Goal: Information Seeking & Learning: Learn about a topic

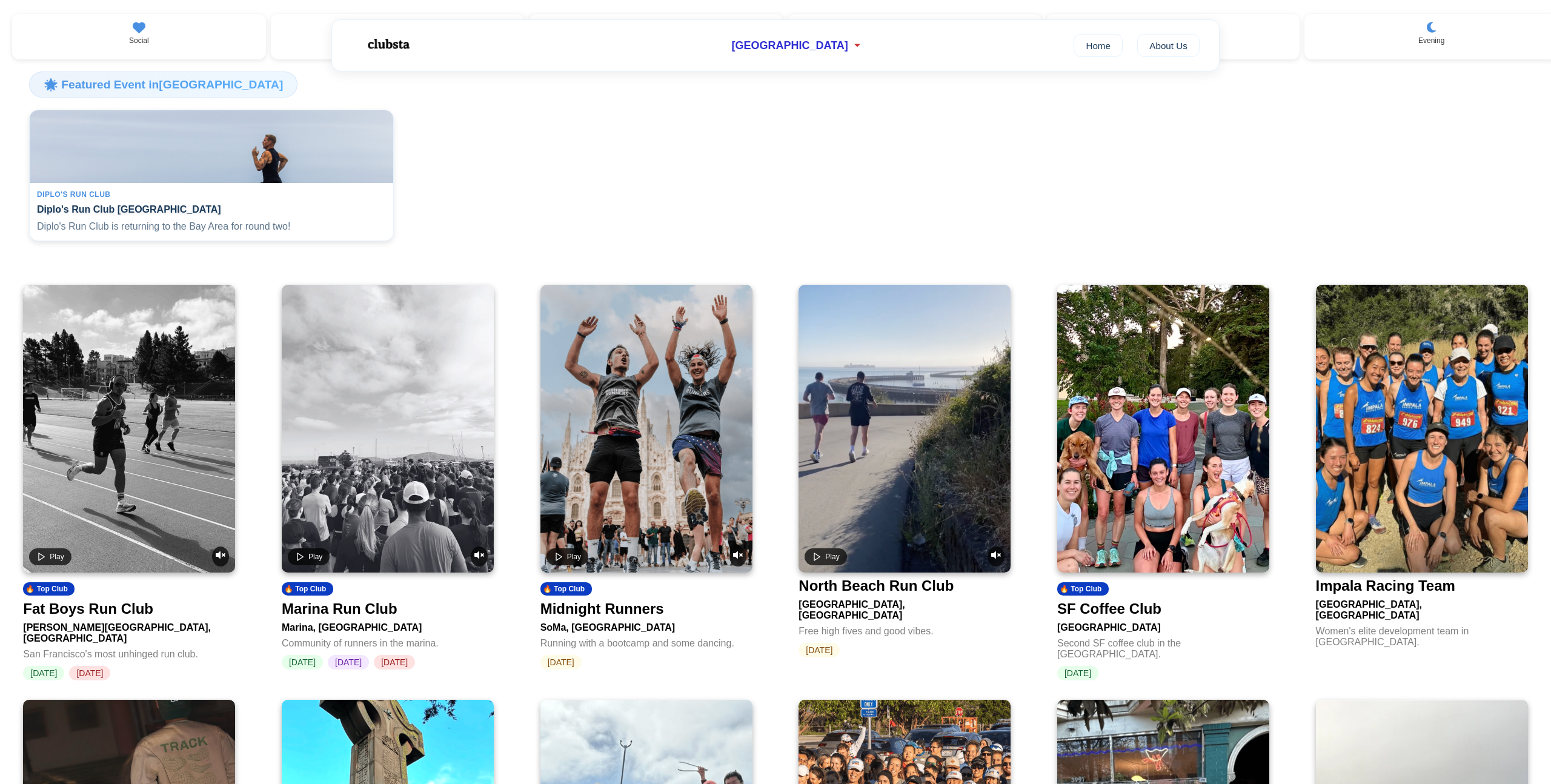
scroll to position [225, 0]
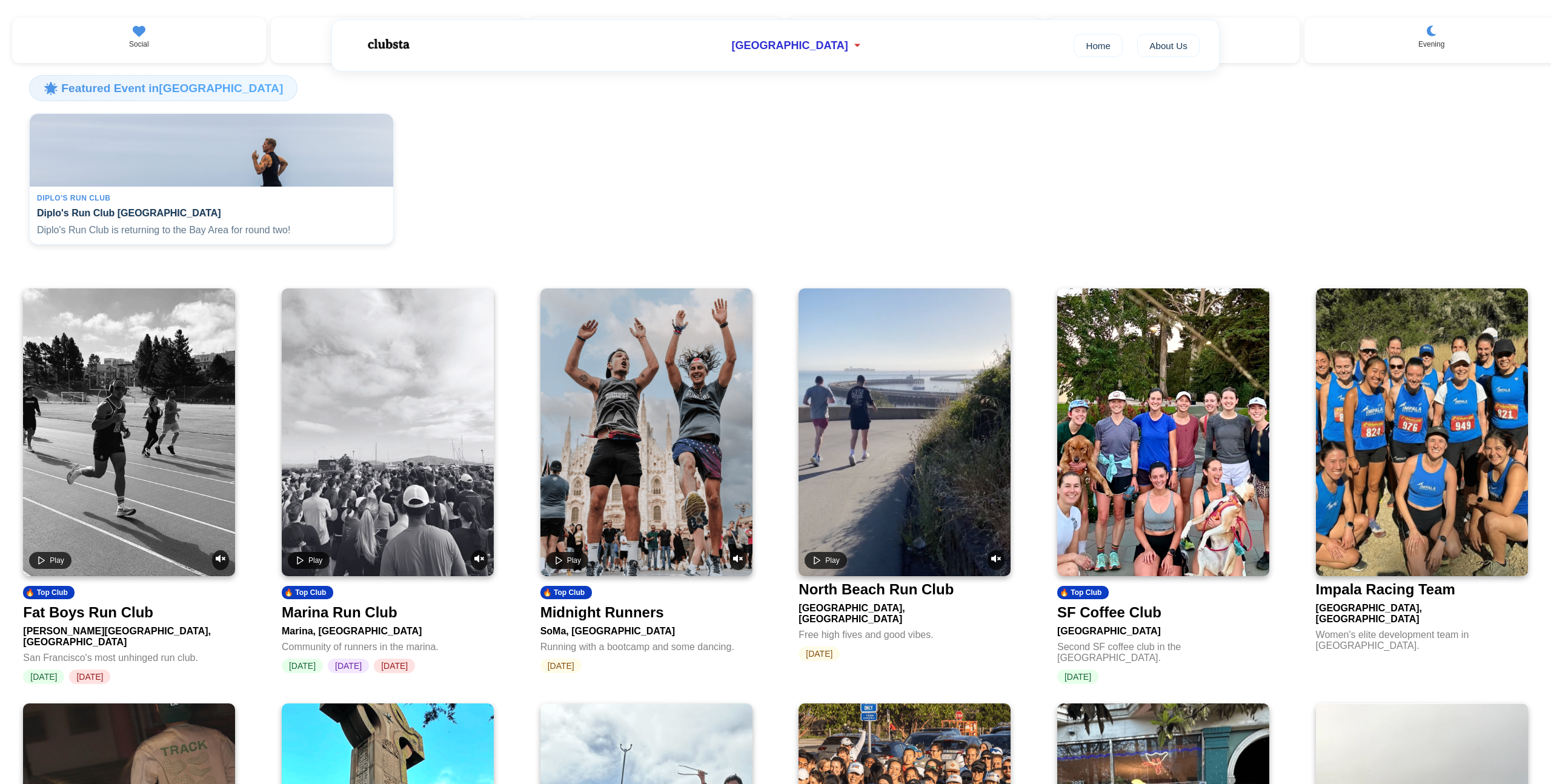
click at [157, 524] on video at bounding box center [129, 432] width 212 height 288
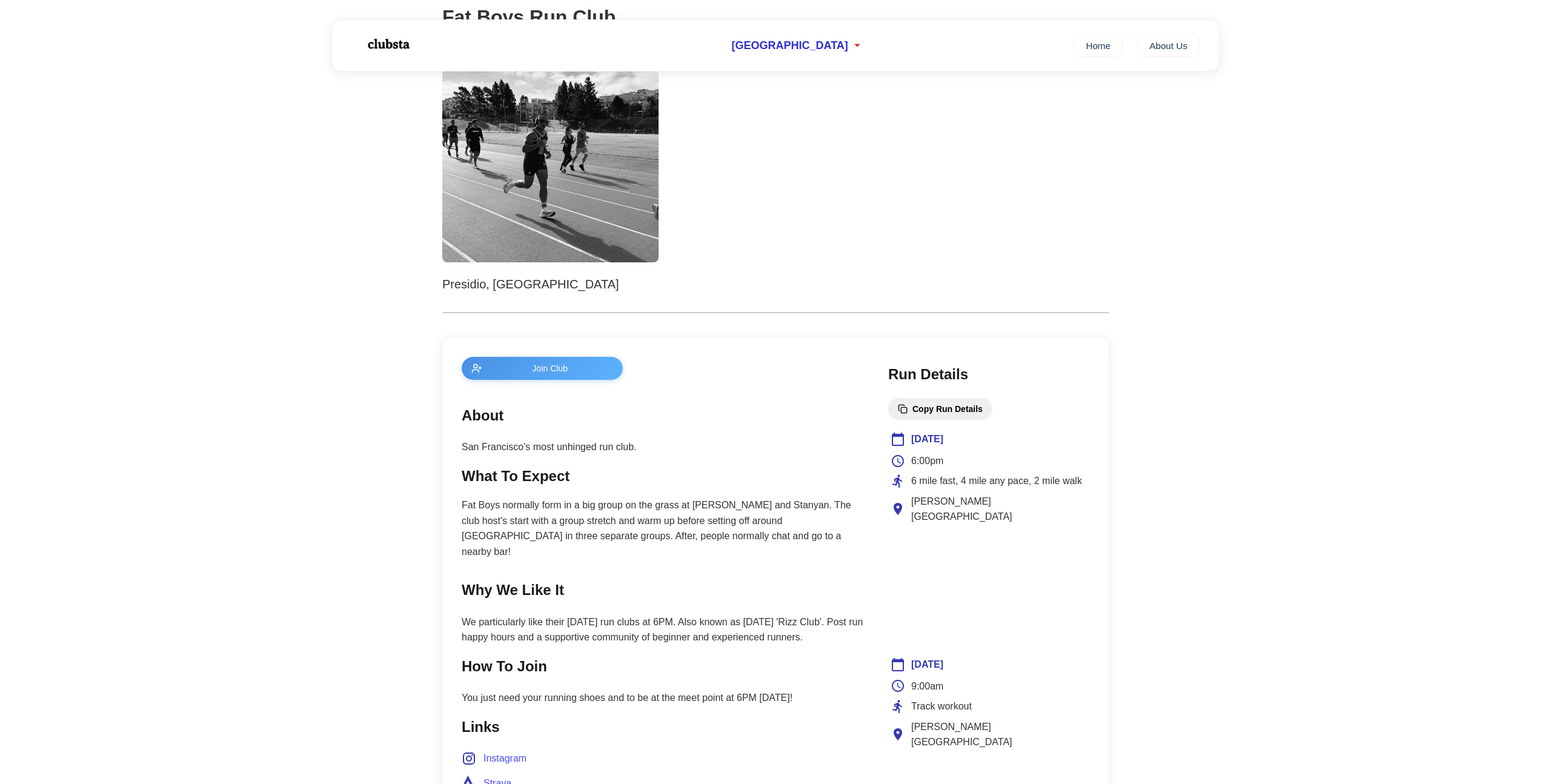
scroll to position [183, 0]
click at [508, 442] on p "San Francisco's most unhinged run club." at bounding box center [663, 446] width 402 height 16
click at [507, 518] on p "Fat Boys normally form in a big group on the grass at [PERSON_NAME] and Stanyan…" at bounding box center [663, 527] width 402 height 62
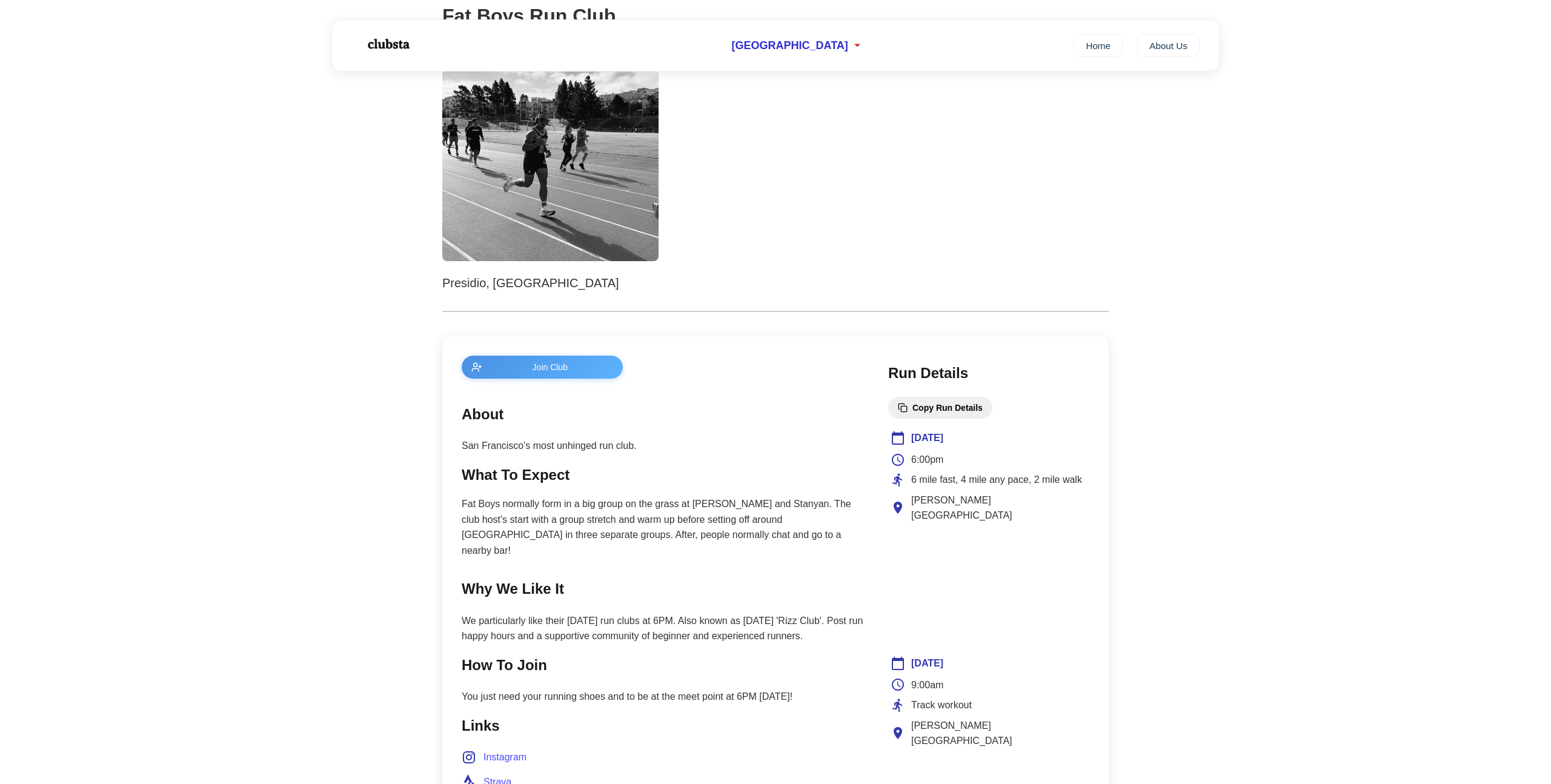
click at [507, 518] on p "Fat Boys normally form in a big group on the grass at [PERSON_NAME] and Stanyan…" at bounding box center [663, 527] width 402 height 62
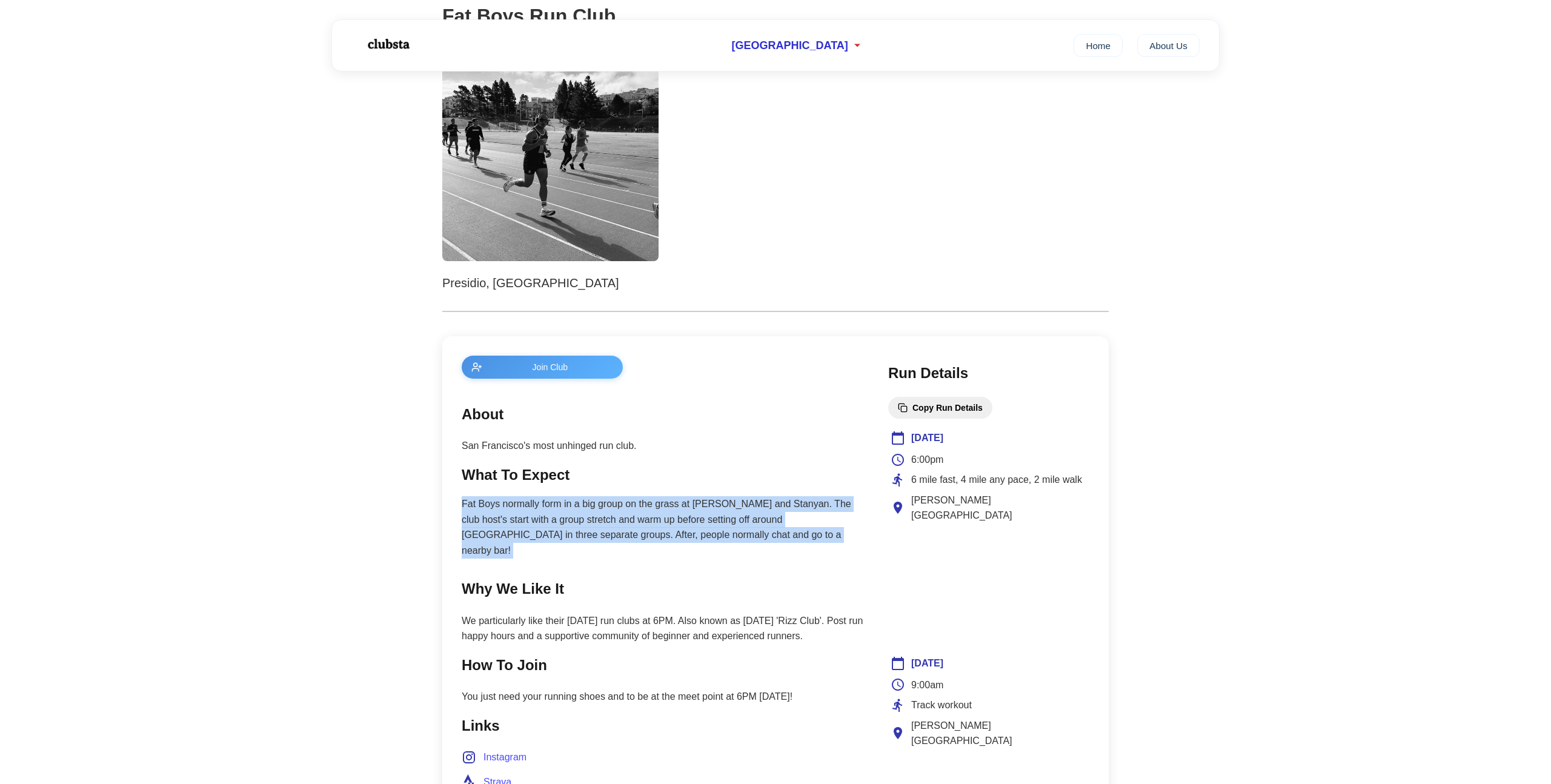
click at [512, 527] on p "Fat Boys normally form in a big group on the grass at [PERSON_NAME] and Stanyan…" at bounding box center [663, 527] width 402 height 62
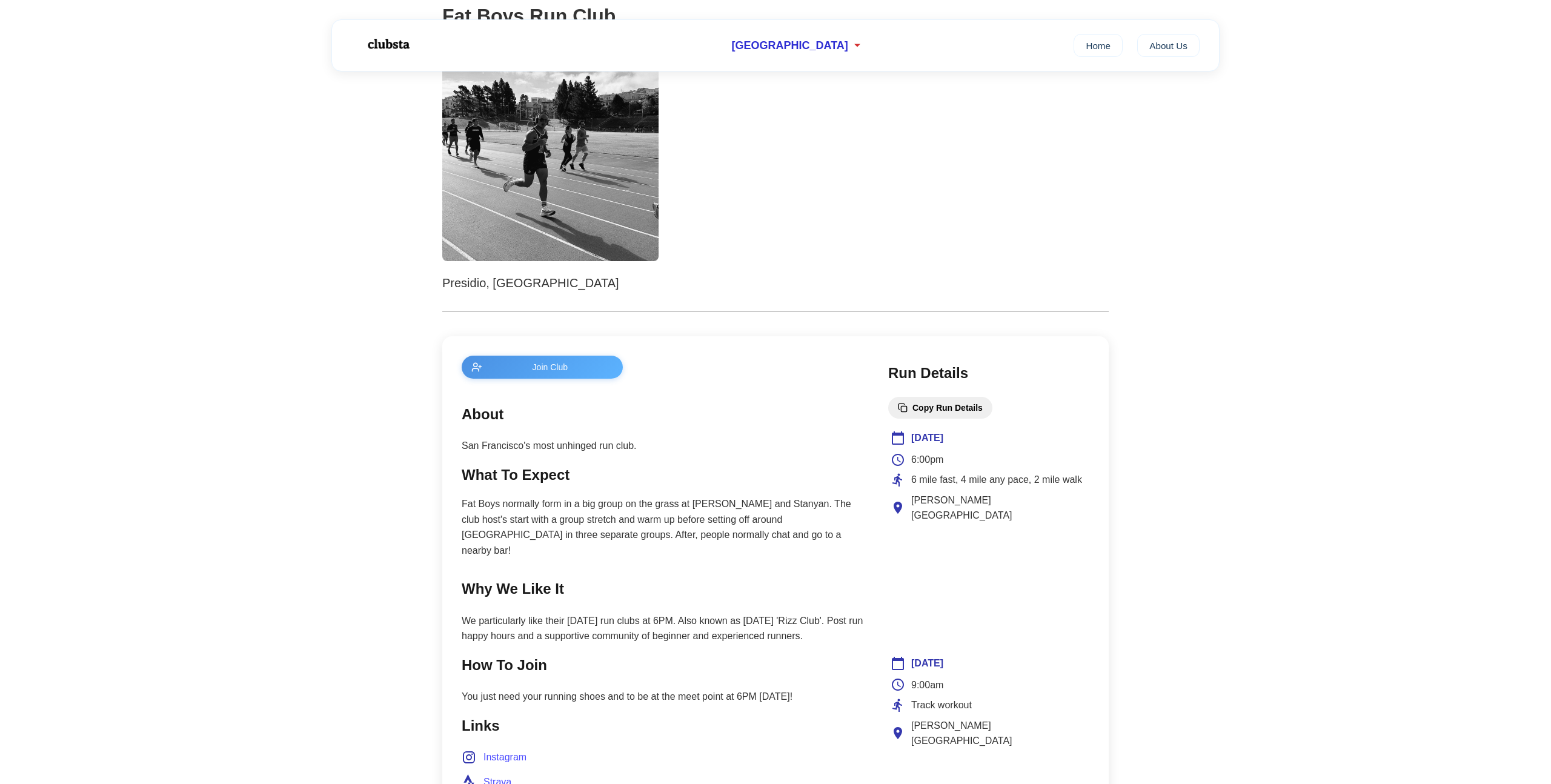
click at [605, 537] on p "Fat Boys normally form in a big group on the grass at [PERSON_NAME] and Stanyan…" at bounding box center [663, 527] width 402 height 62
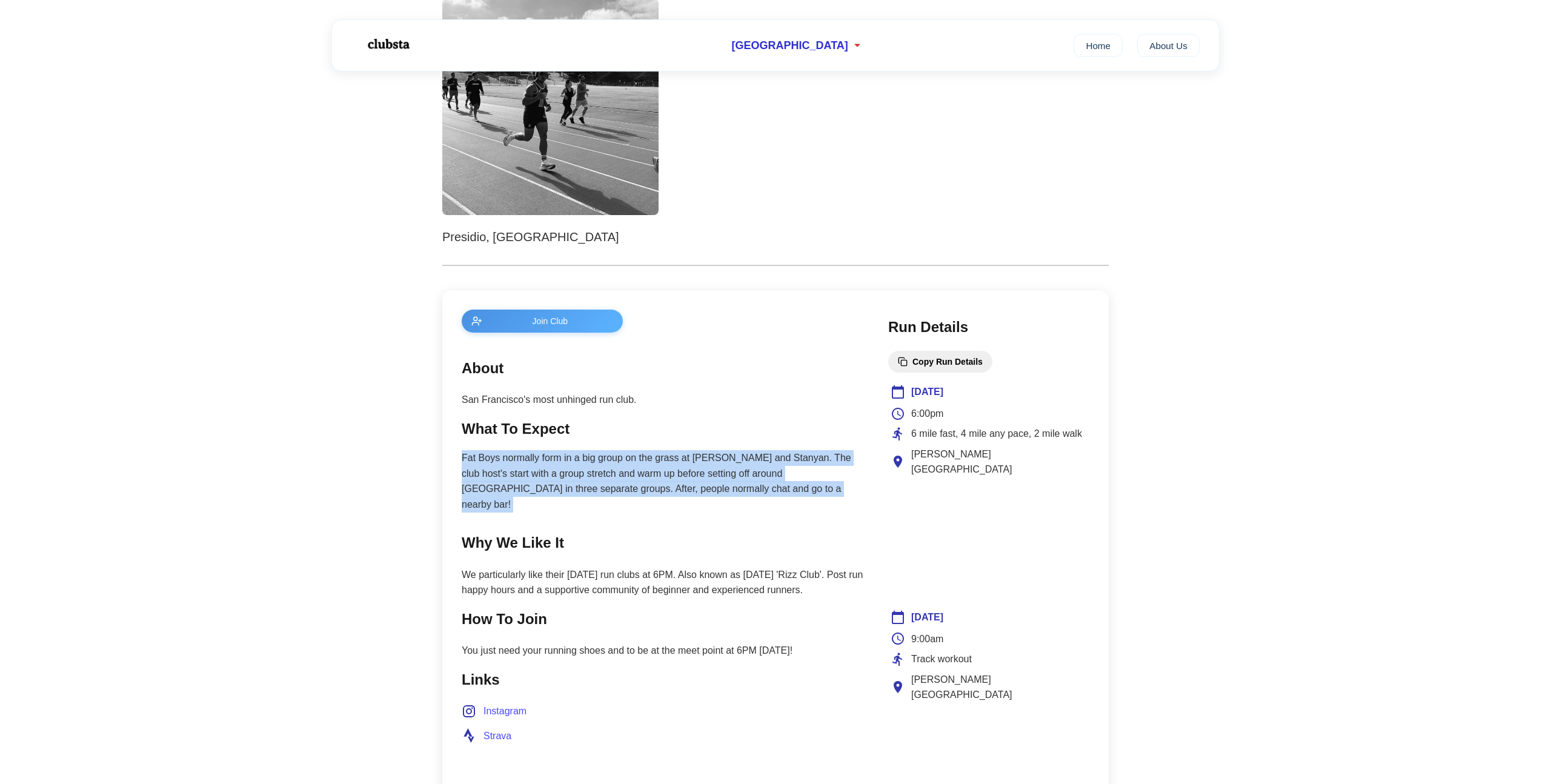
scroll to position [230, 0]
click at [803, 492] on p "Fat Boys normally form in a big group on the grass at [PERSON_NAME] and Stanyan…" at bounding box center [663, 481] width 402 height 62
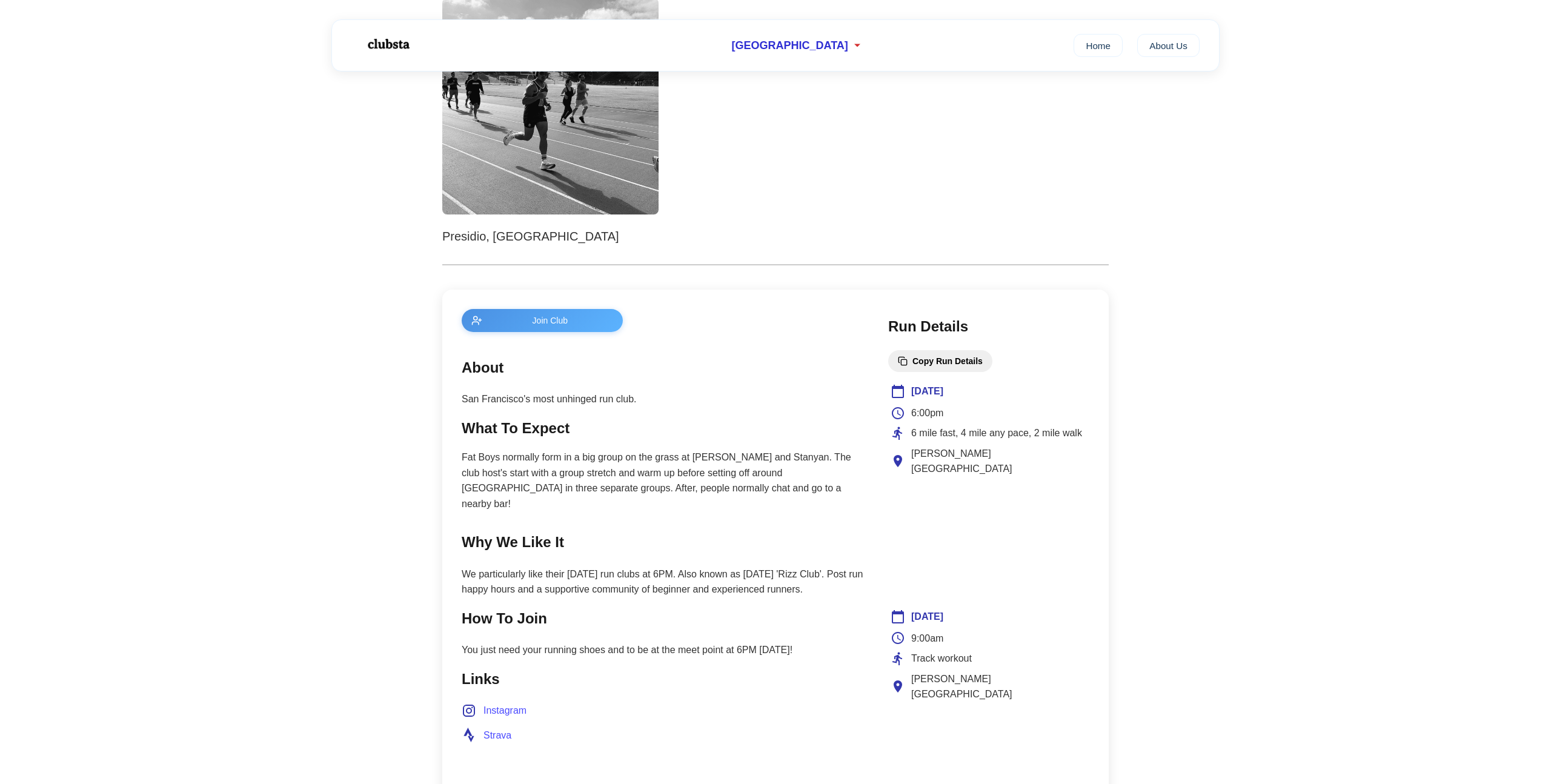
click at [803, 466] on p "Fat Boys normally form in a big group on the grass at [PERSON_NAME] and Stanyan…" at bounding box center [663, 481] width 402 height 62
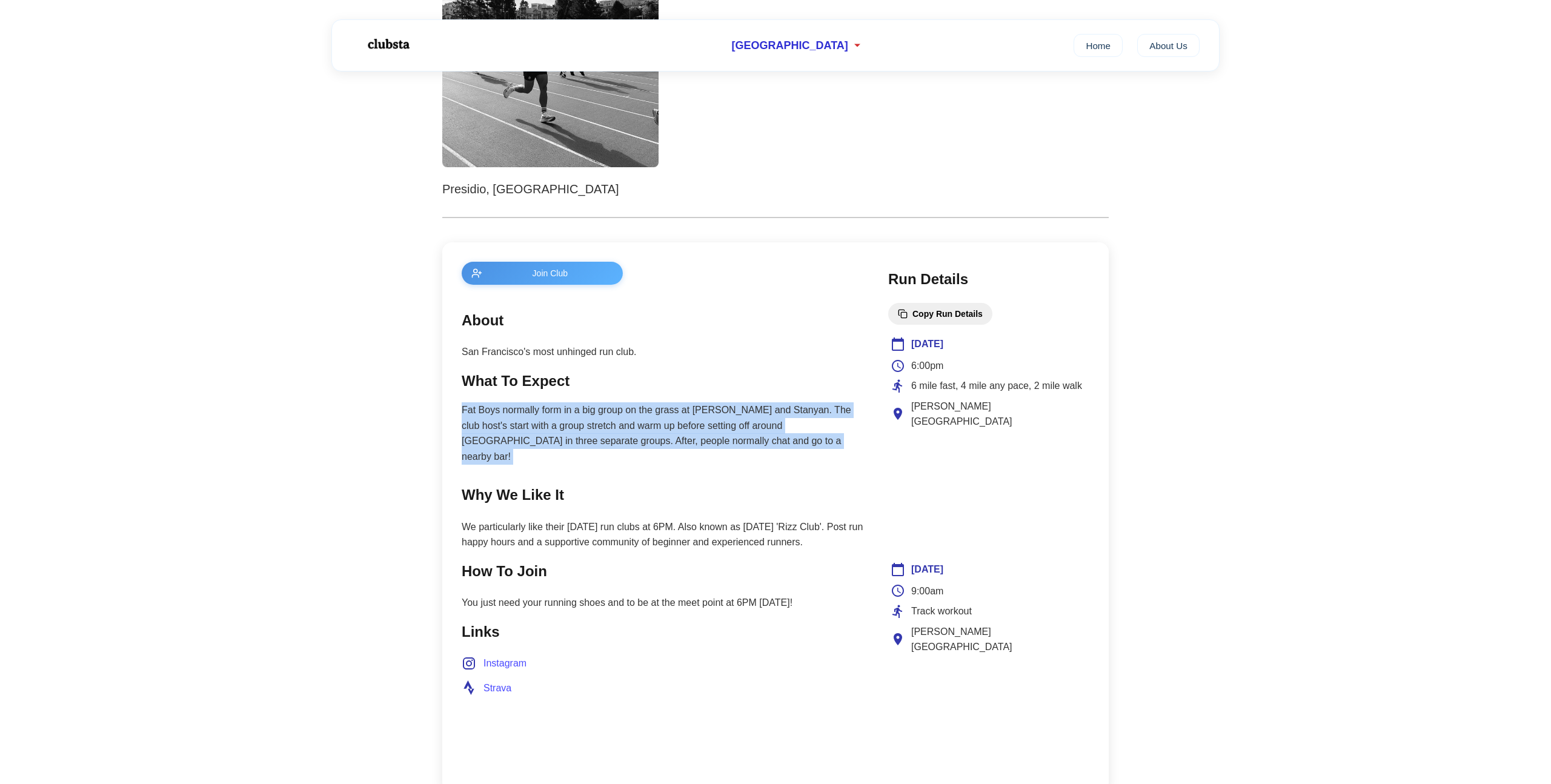
scroll to position [280, 0]
click at [725, 440] on p "Fat Boys normally form in a big group on the grass at [PERSON_NAME] and Stanyan…" at bounding box center [663, 430] width 402 height 62
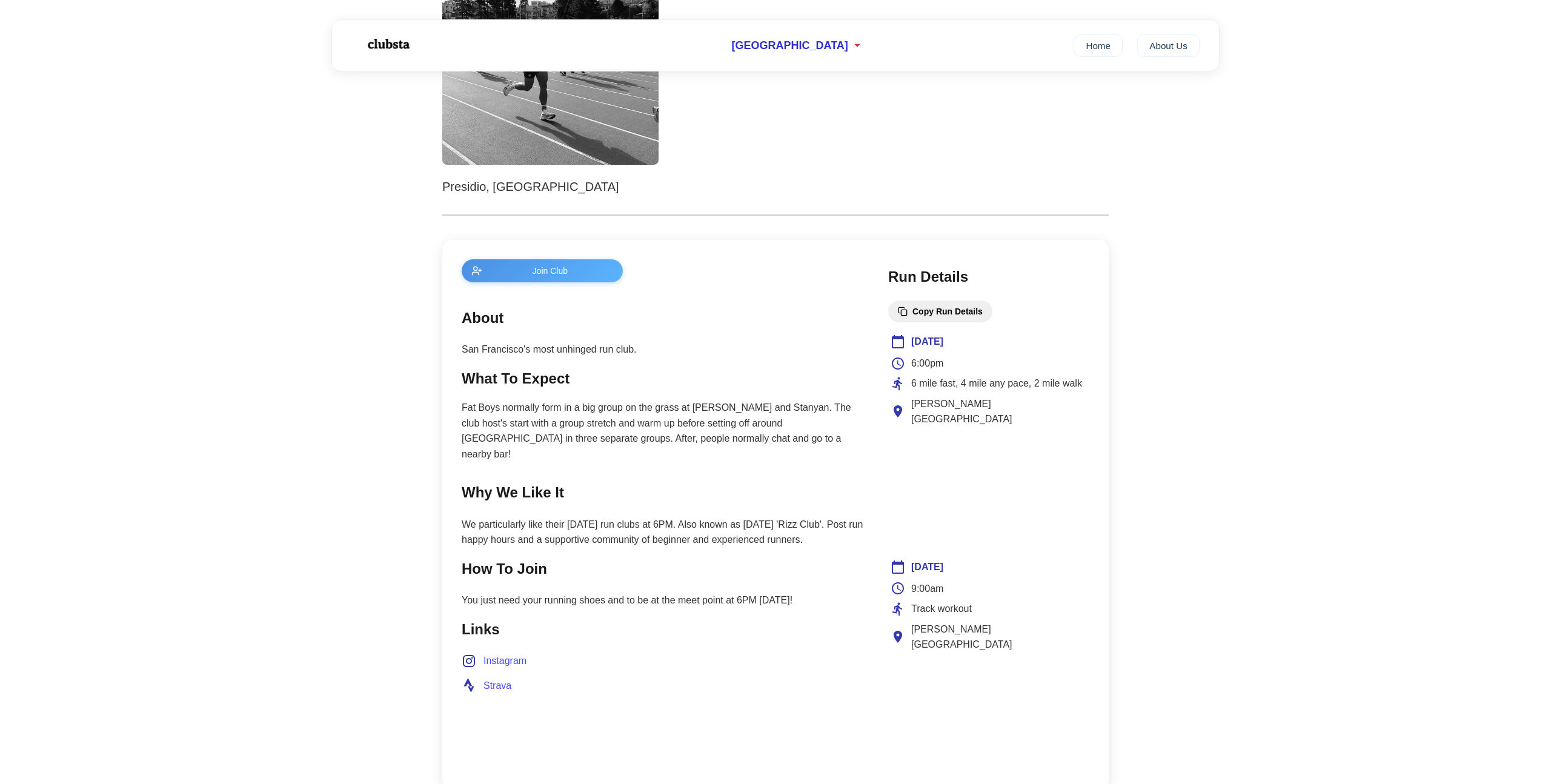
click at [725, 440] on p "Fat Boys normally form in a big group on the grass at [PERSON_NAME] and Stanyan…" at bounding box center [663, 430] width 402 height 62
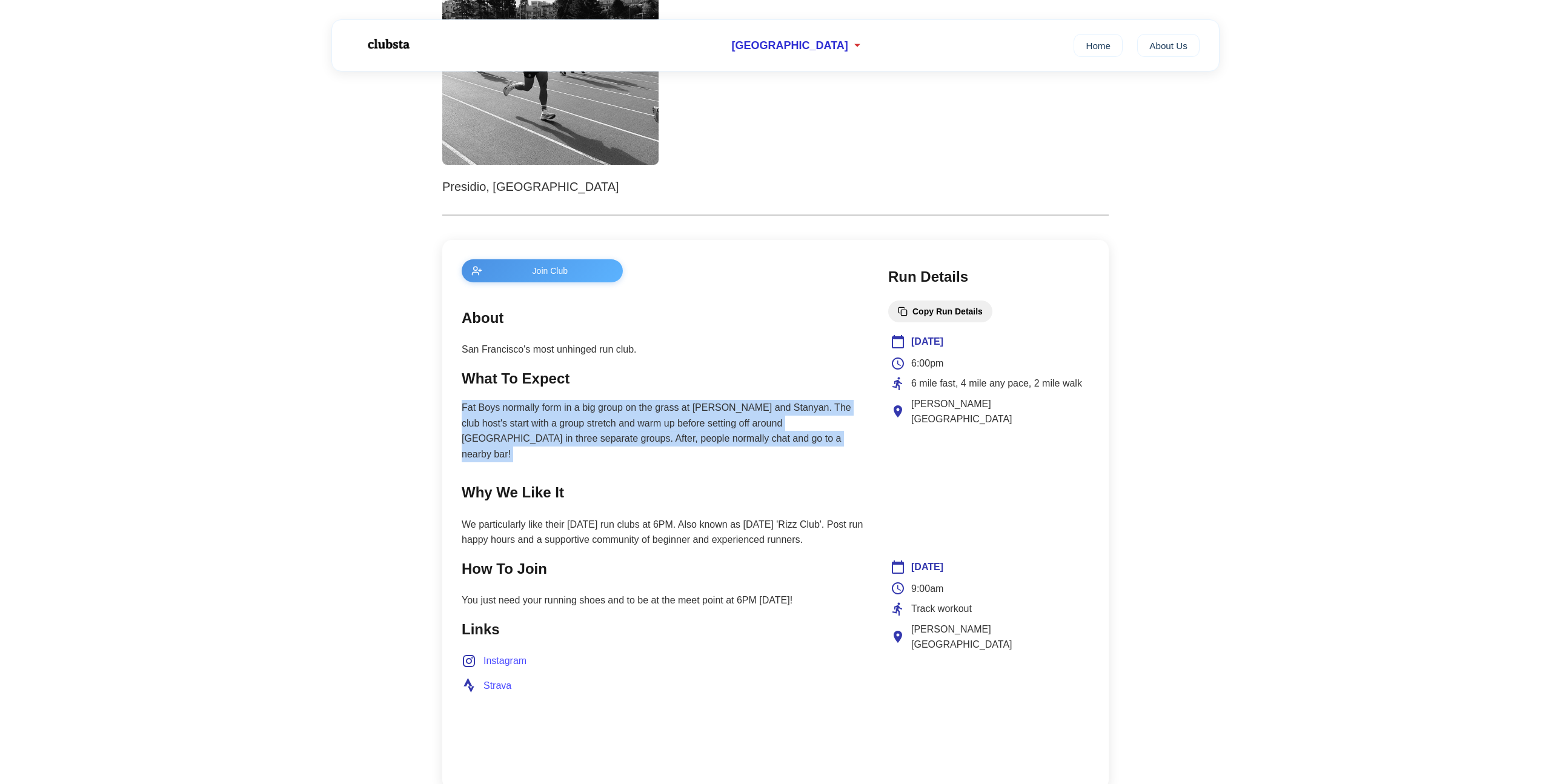
click at [958, 380] on span "6 mile fast, 4 mile any pace, 2 mile walk" at bounding box center [996, 383] width 171 height 16
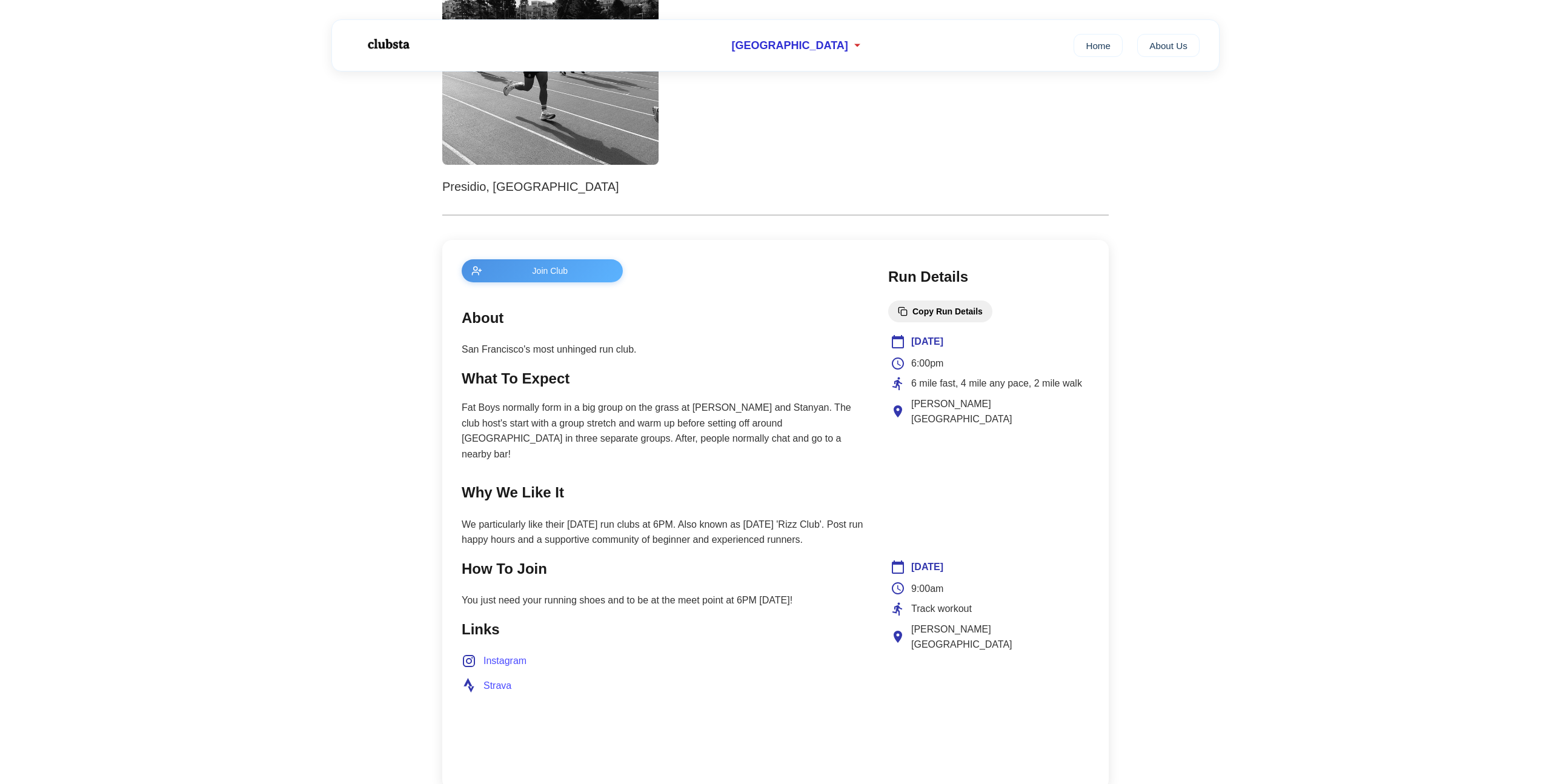
click at [958, 380] on span "6 mile fast, 4 mile any pace, 2 mile walk" at bounding box center [996, 383] width 171 height 16
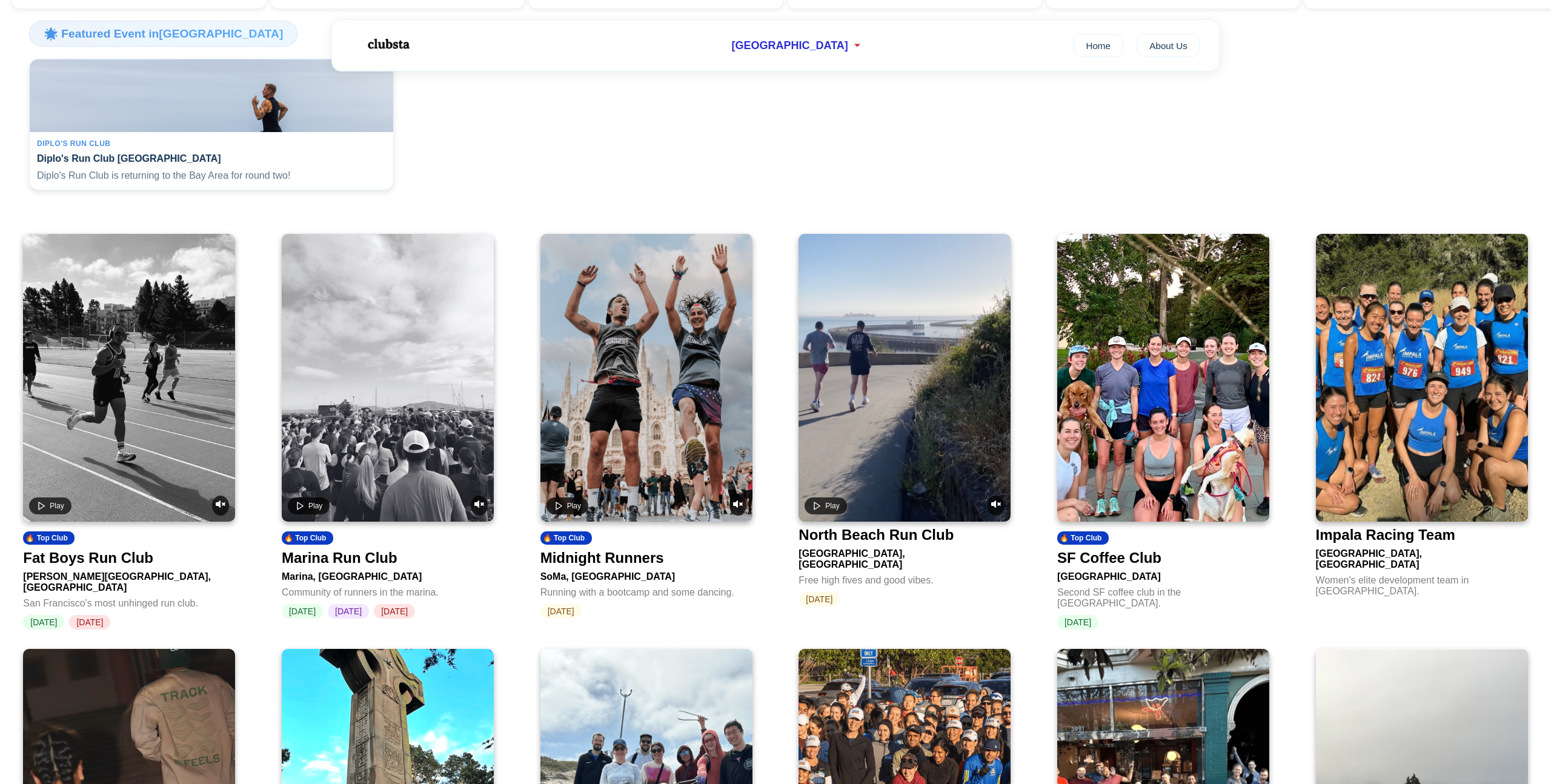
scroll to position [225, 0]
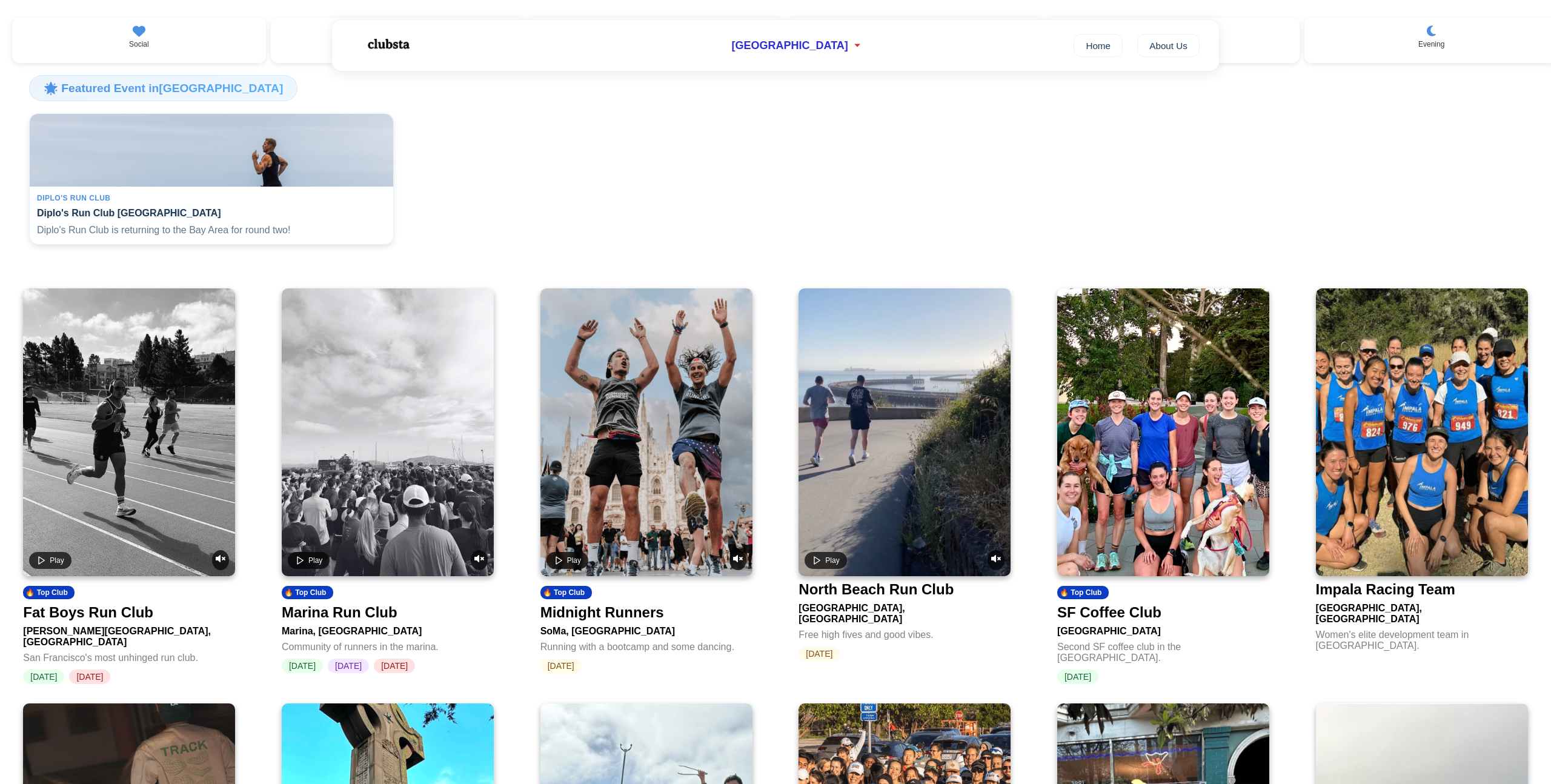
click at [667, 492] on video at bounding box center [646, 432] width 212 height 288
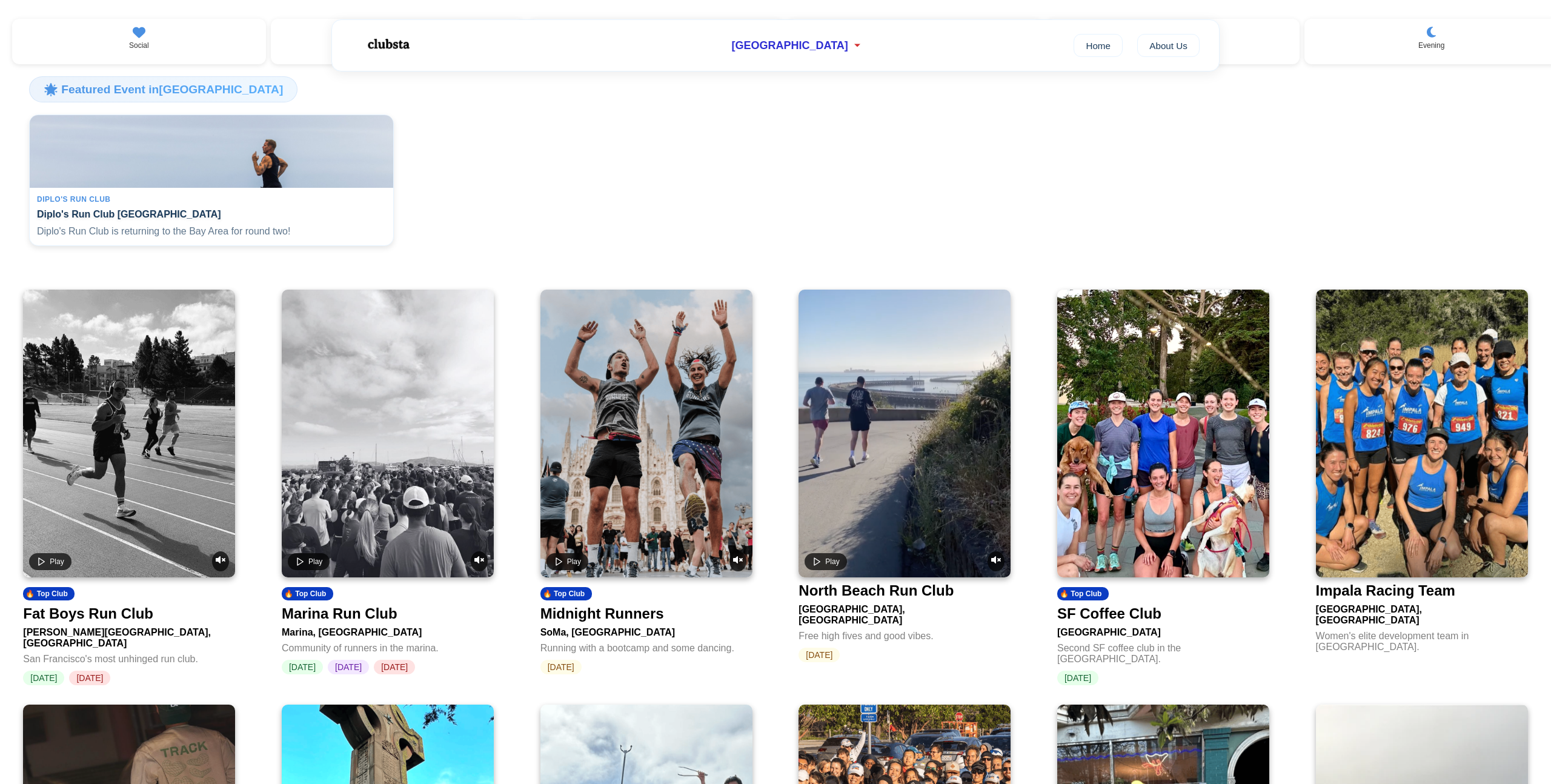
scroll to position [225, 0]
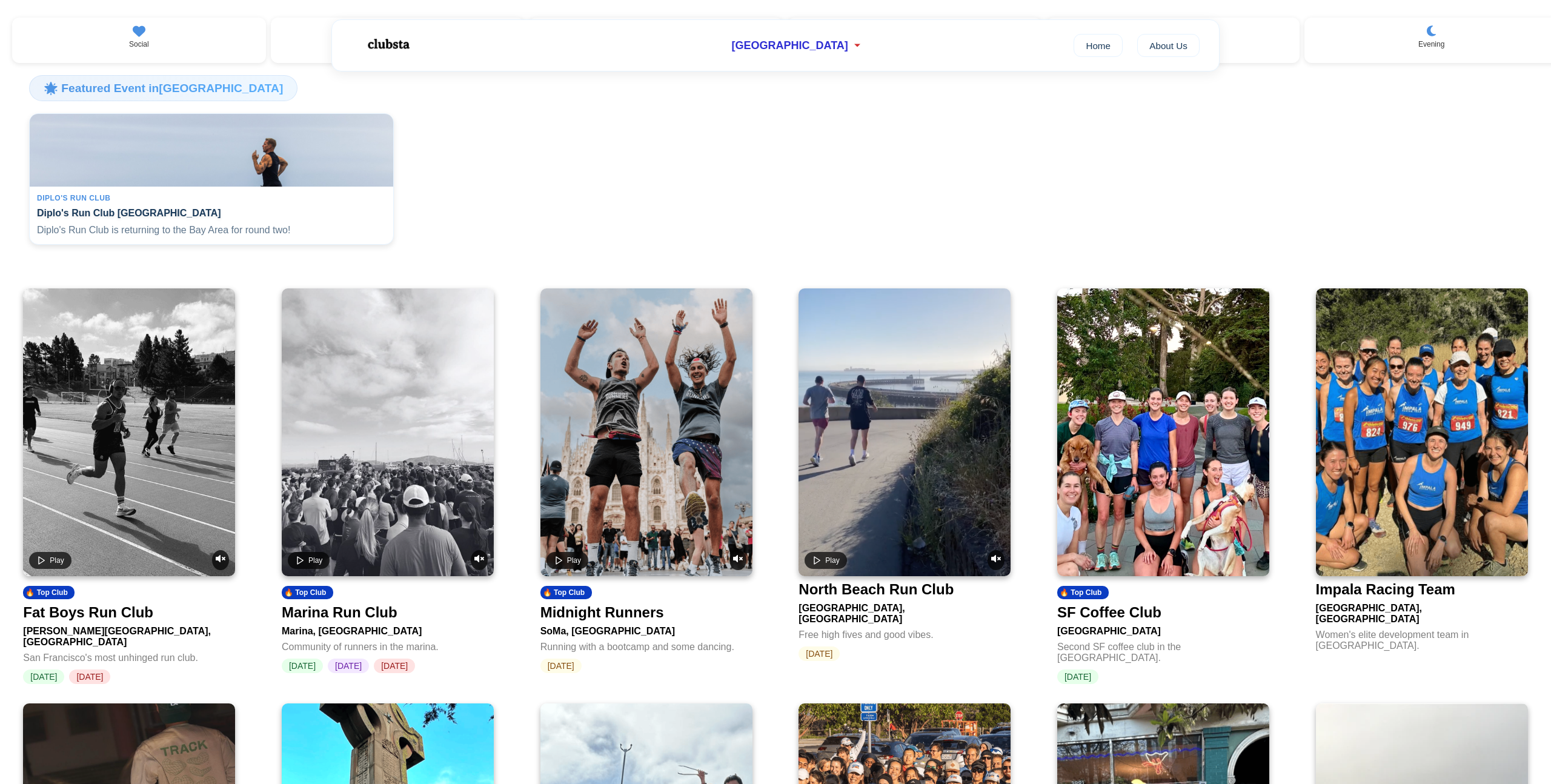
click at [942, 511] on video at bounding box center [904, 432] width 212 height 288
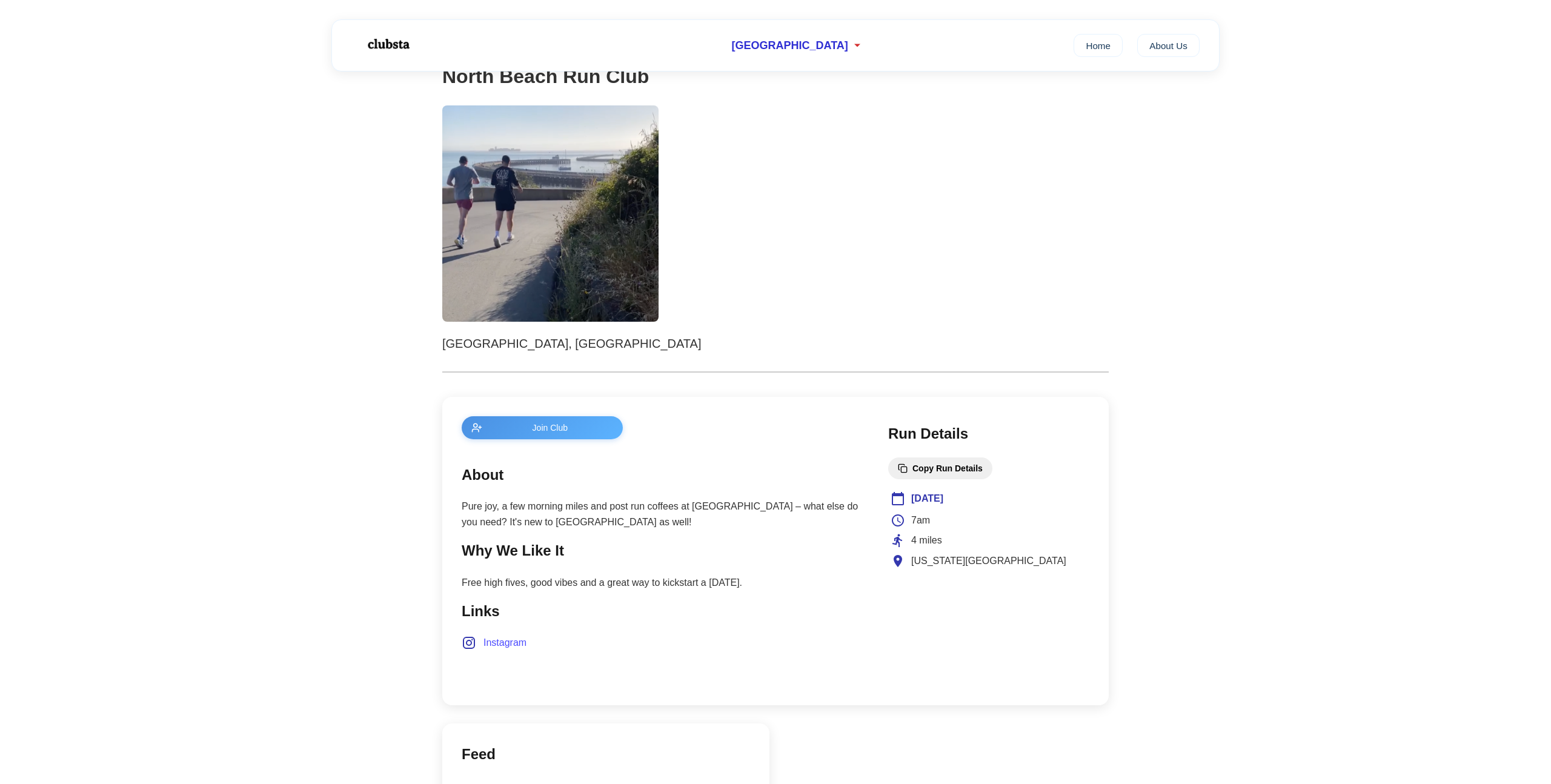
scroll to position [169, 0]
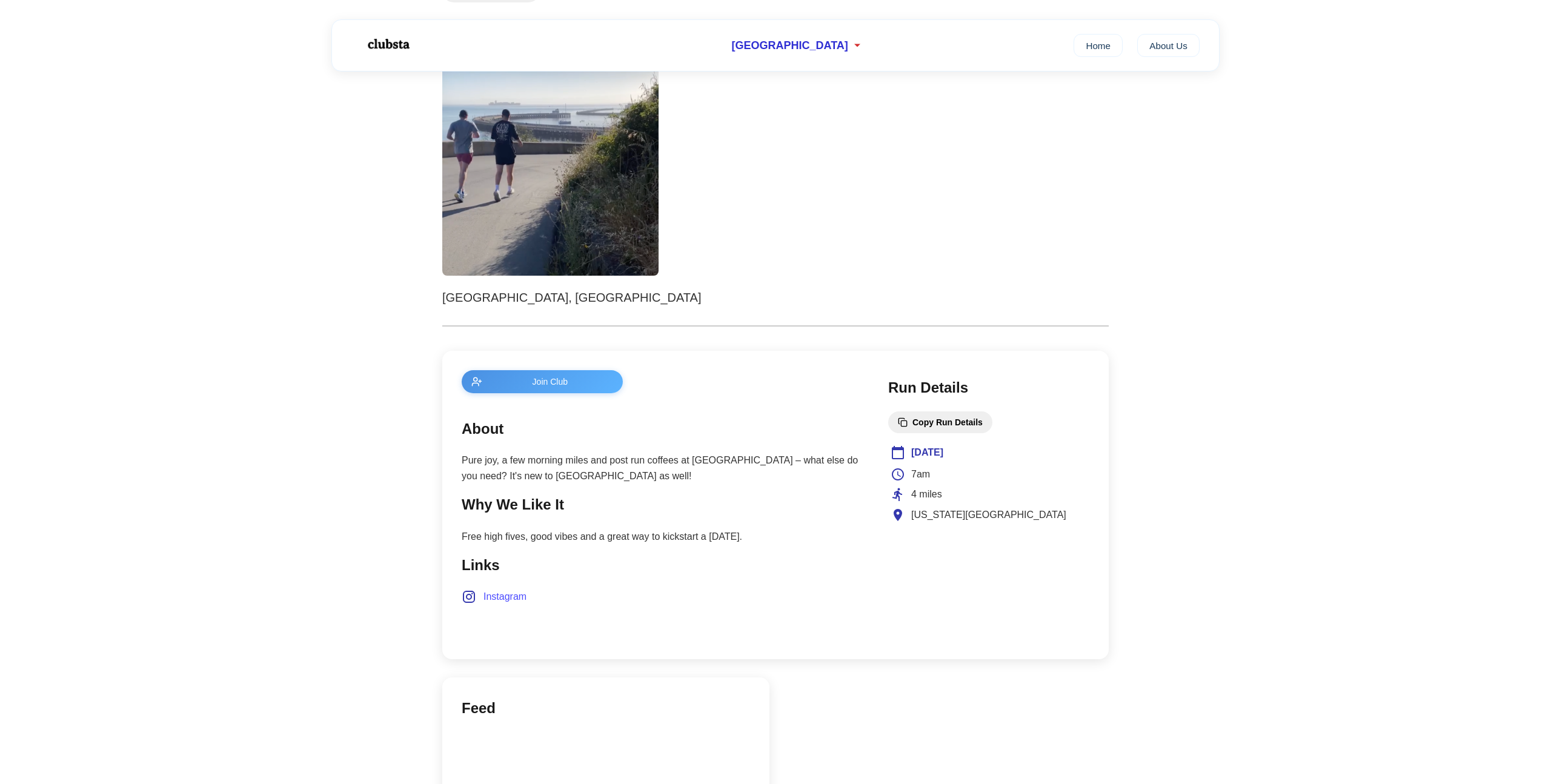
scroll to position [225, 0]
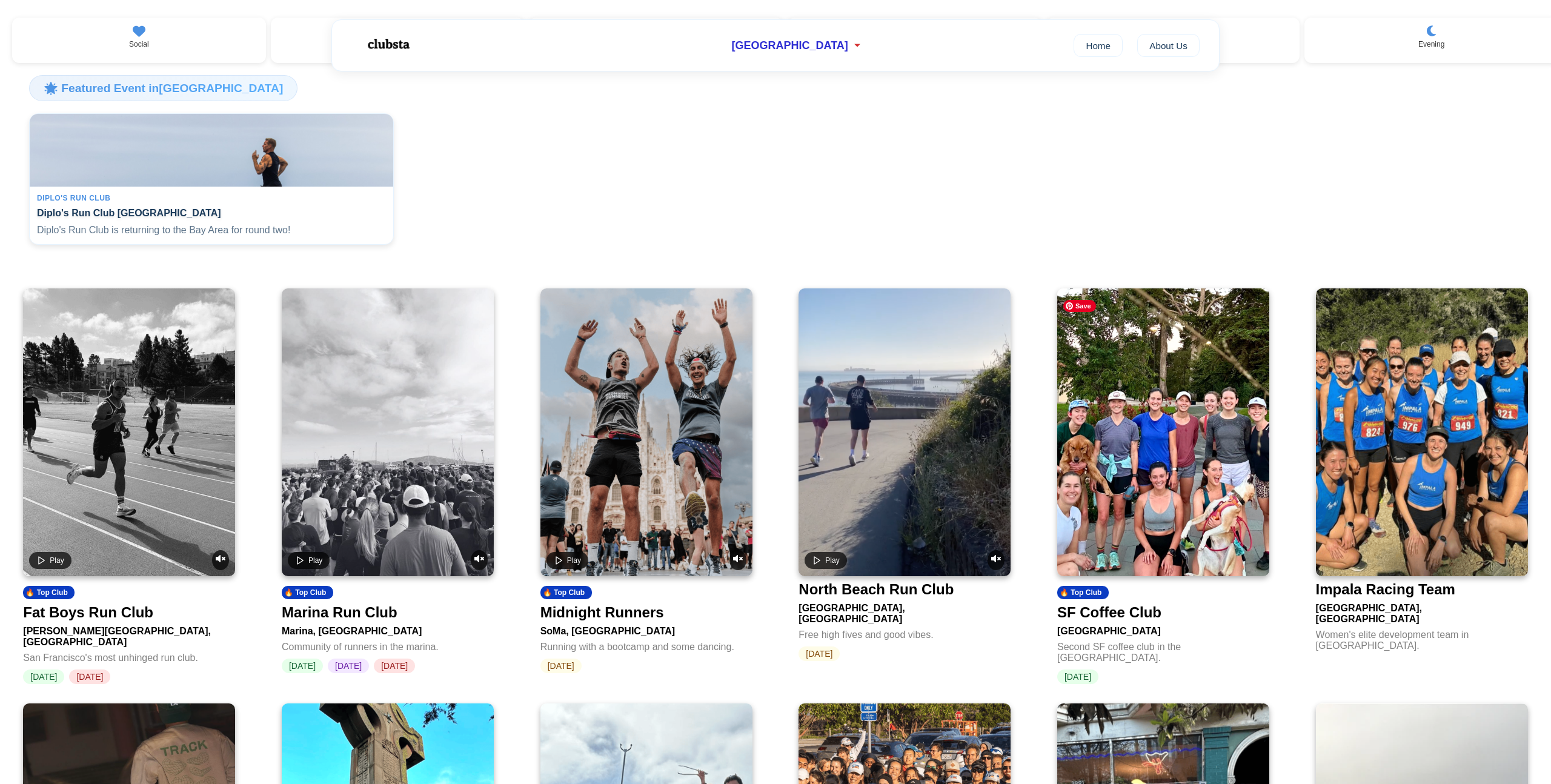
click at [1121, 520] on img at bounding box center [1163, 432] width 212 height 288
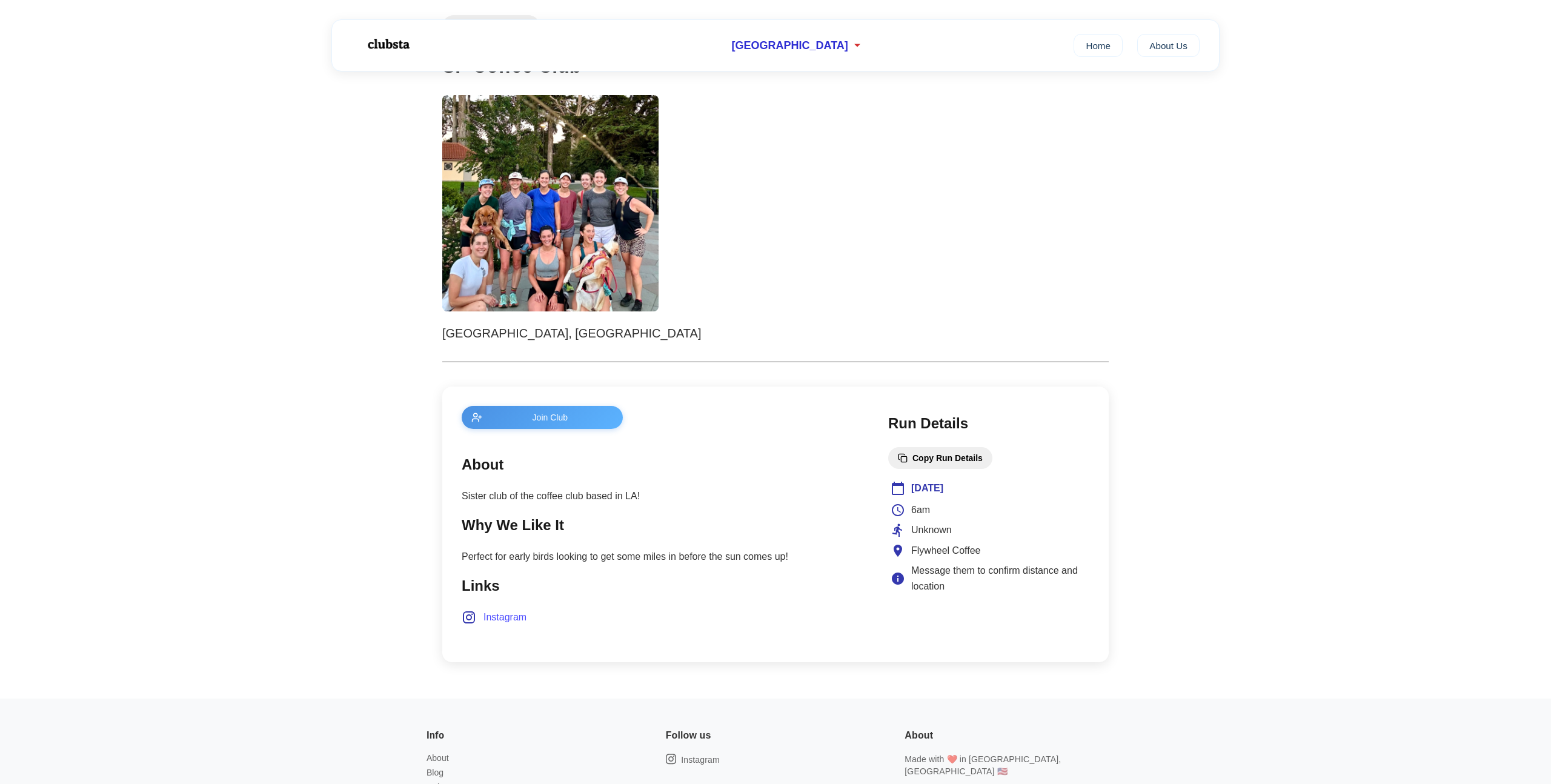
scroll to position [134, 0]
click at [568, 496] on p "Sister club of the coffee club based in LA!" at bounding box center [663, 495] width 402 height 16
click at [564, 555] on p "Perfect for early birds looking to get some miles in before the sun comes up!" at bounding box center [663, 556] width 402 height 16
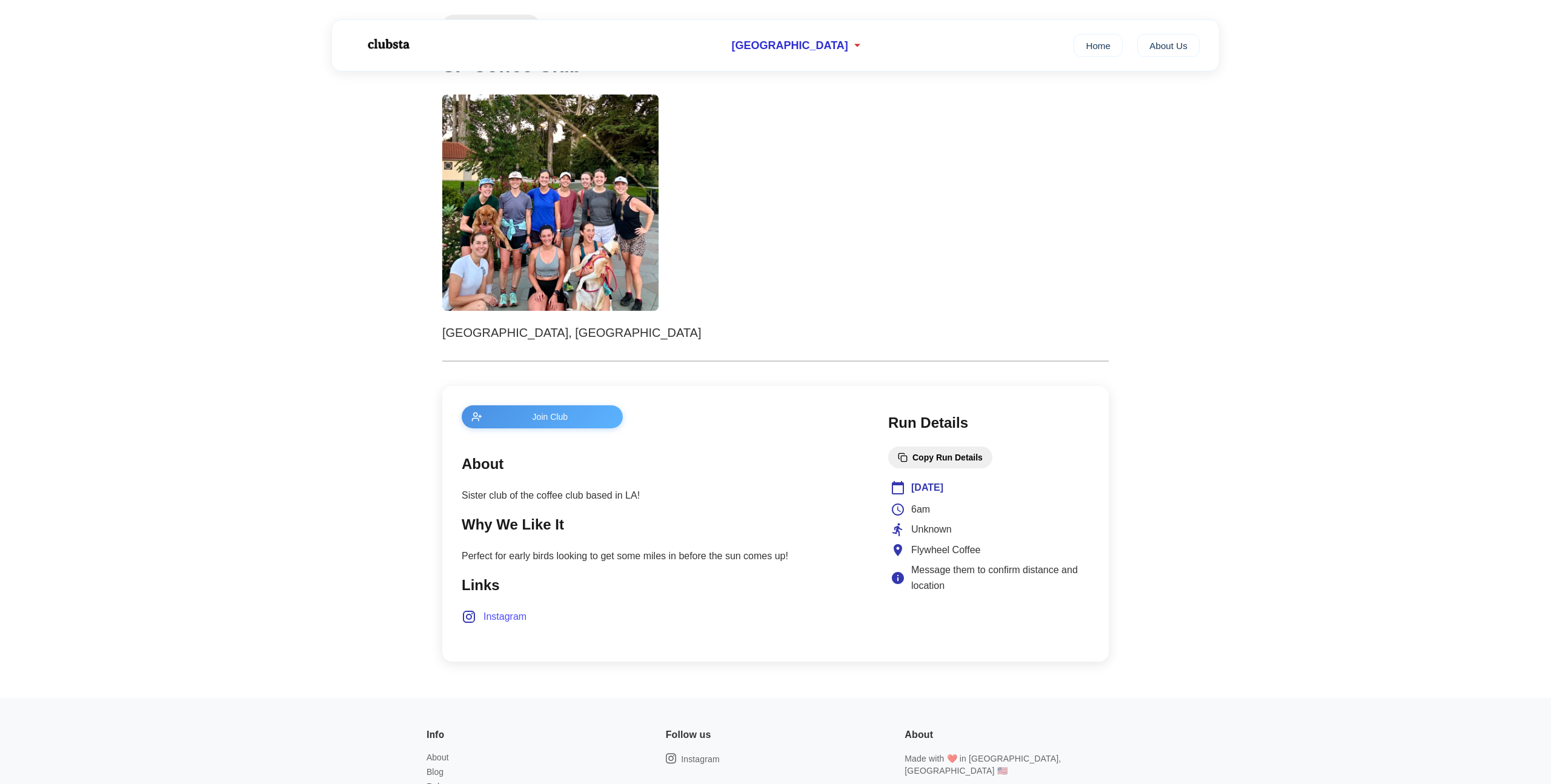
click at [564, 555] on p "Perfect for early birds looking to get some miles in before the sun comes up!" at bounding box center [663, 556] width 402 height 16
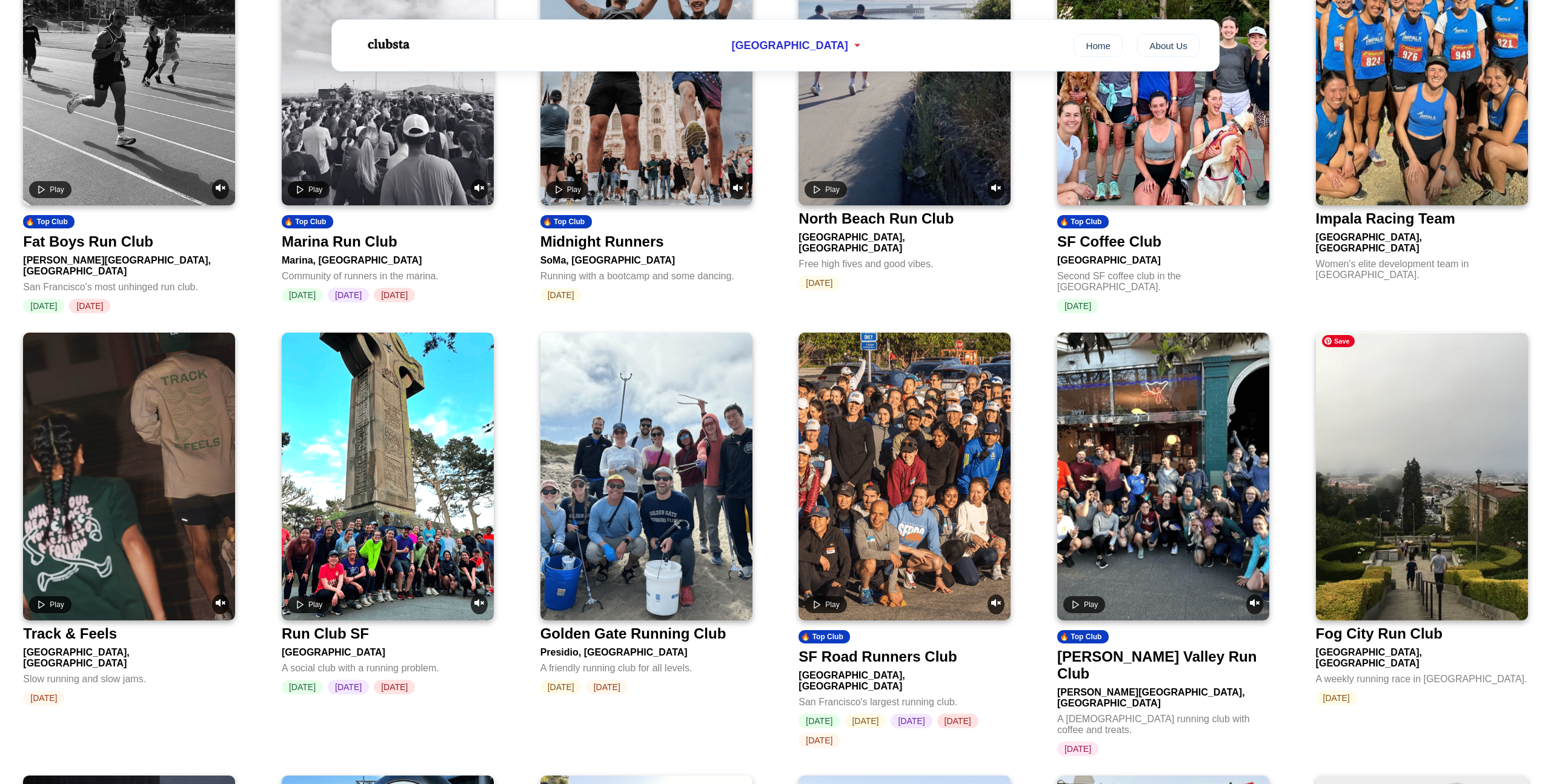
scroll to position [598, 0]
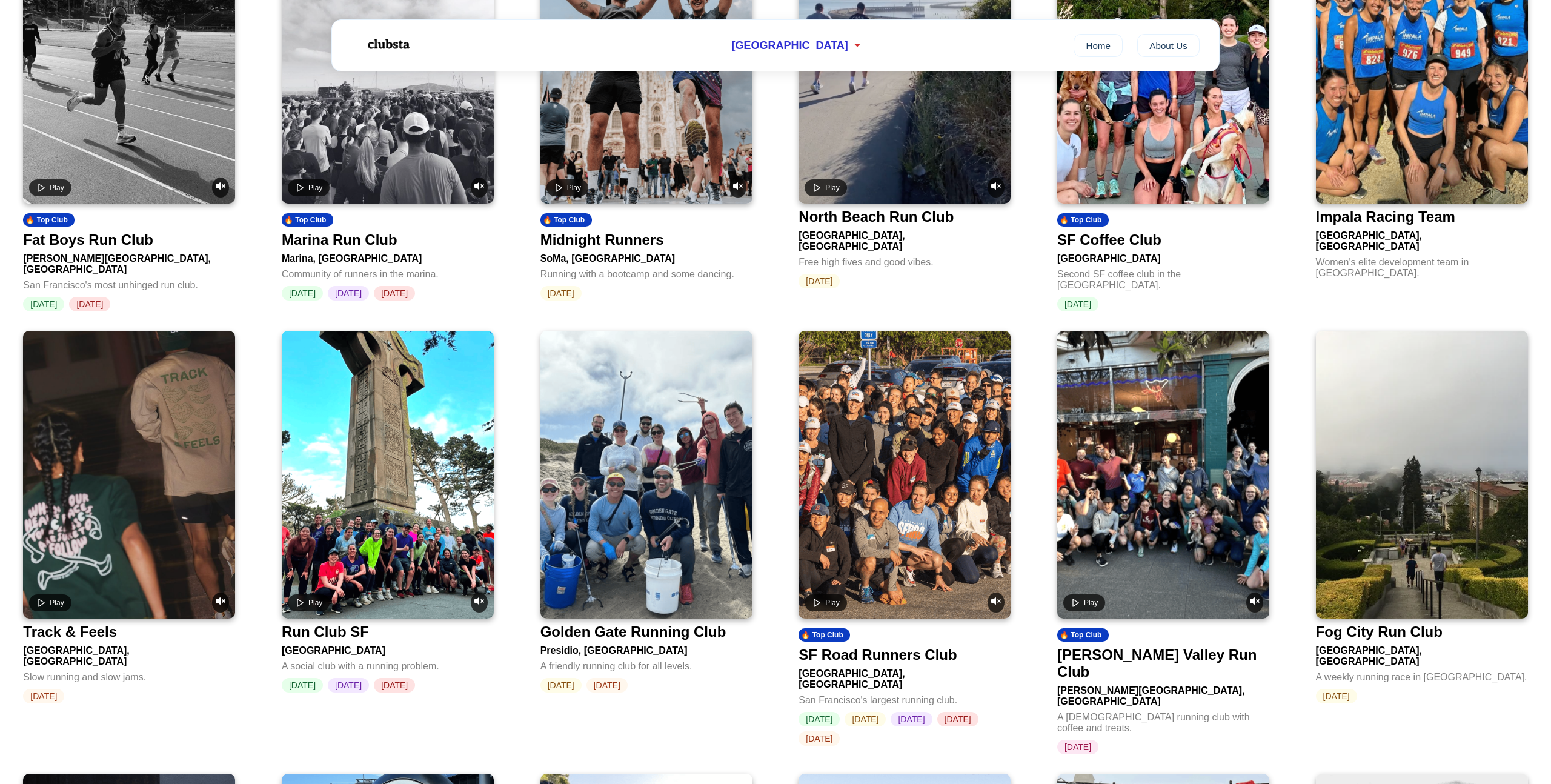
click at [476, 551] on video at bounding box center [387, 474] width 212 height 288
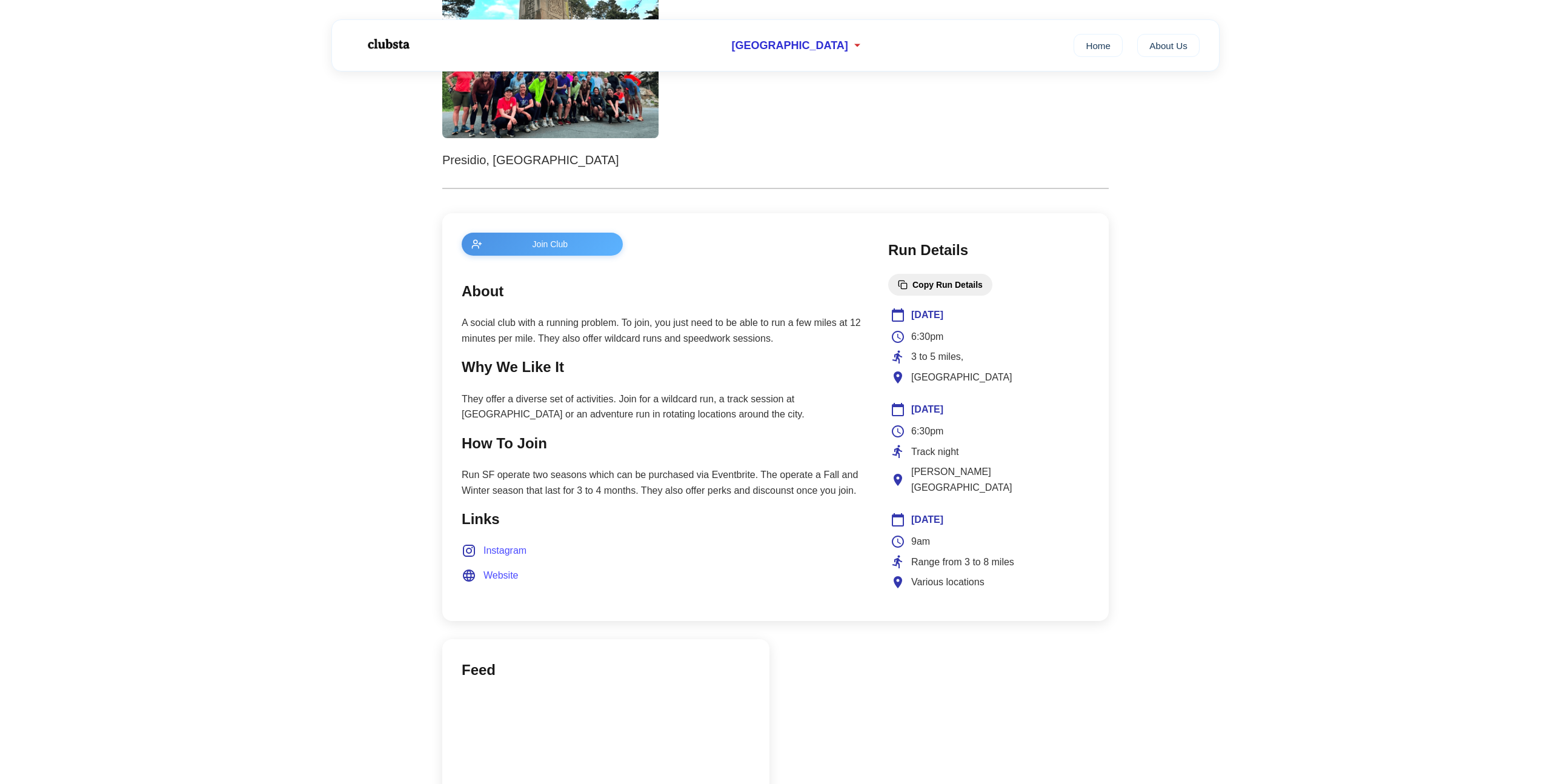
scroll to position [309, 0]
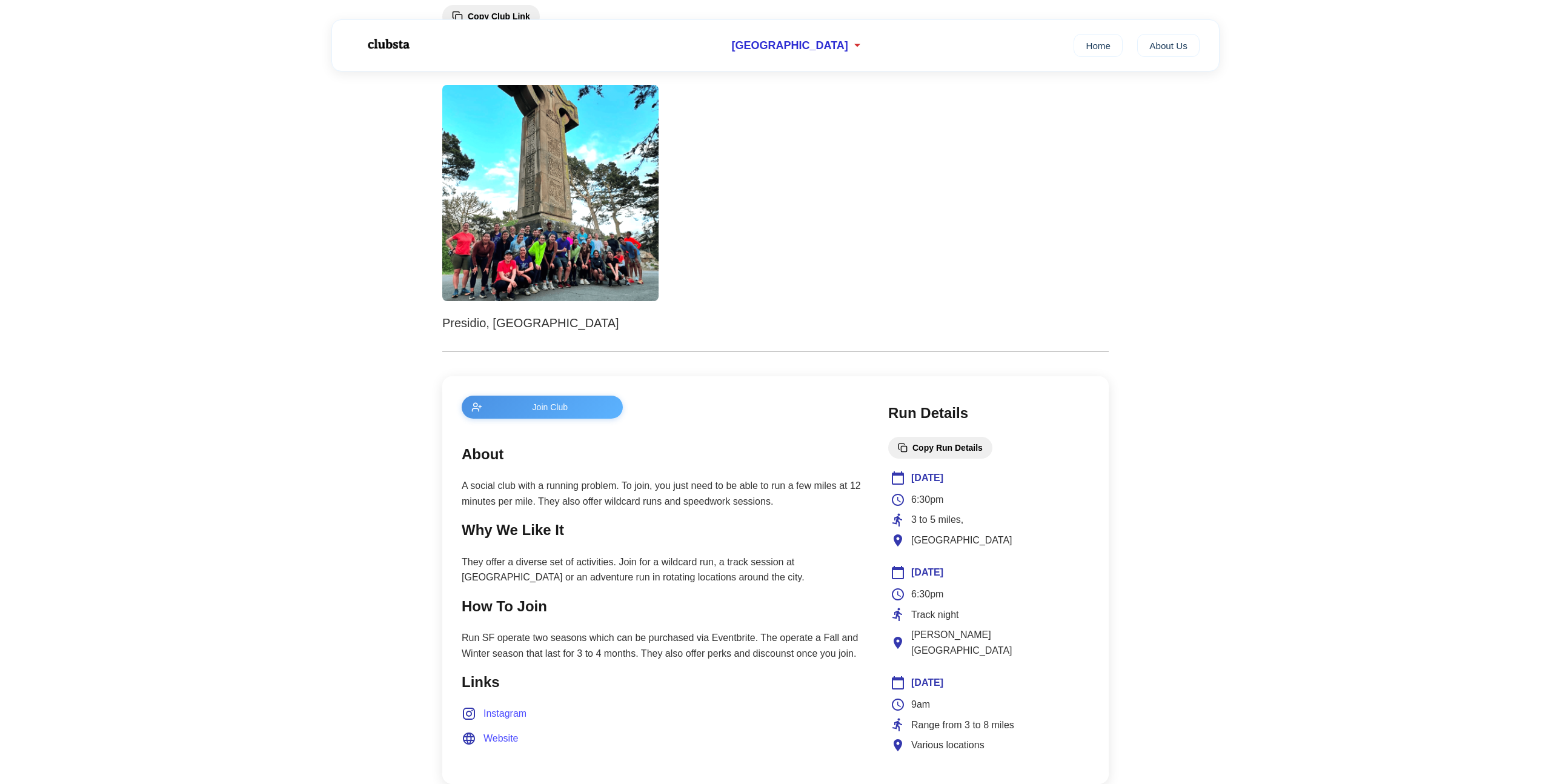
scroll to position [597, 0]
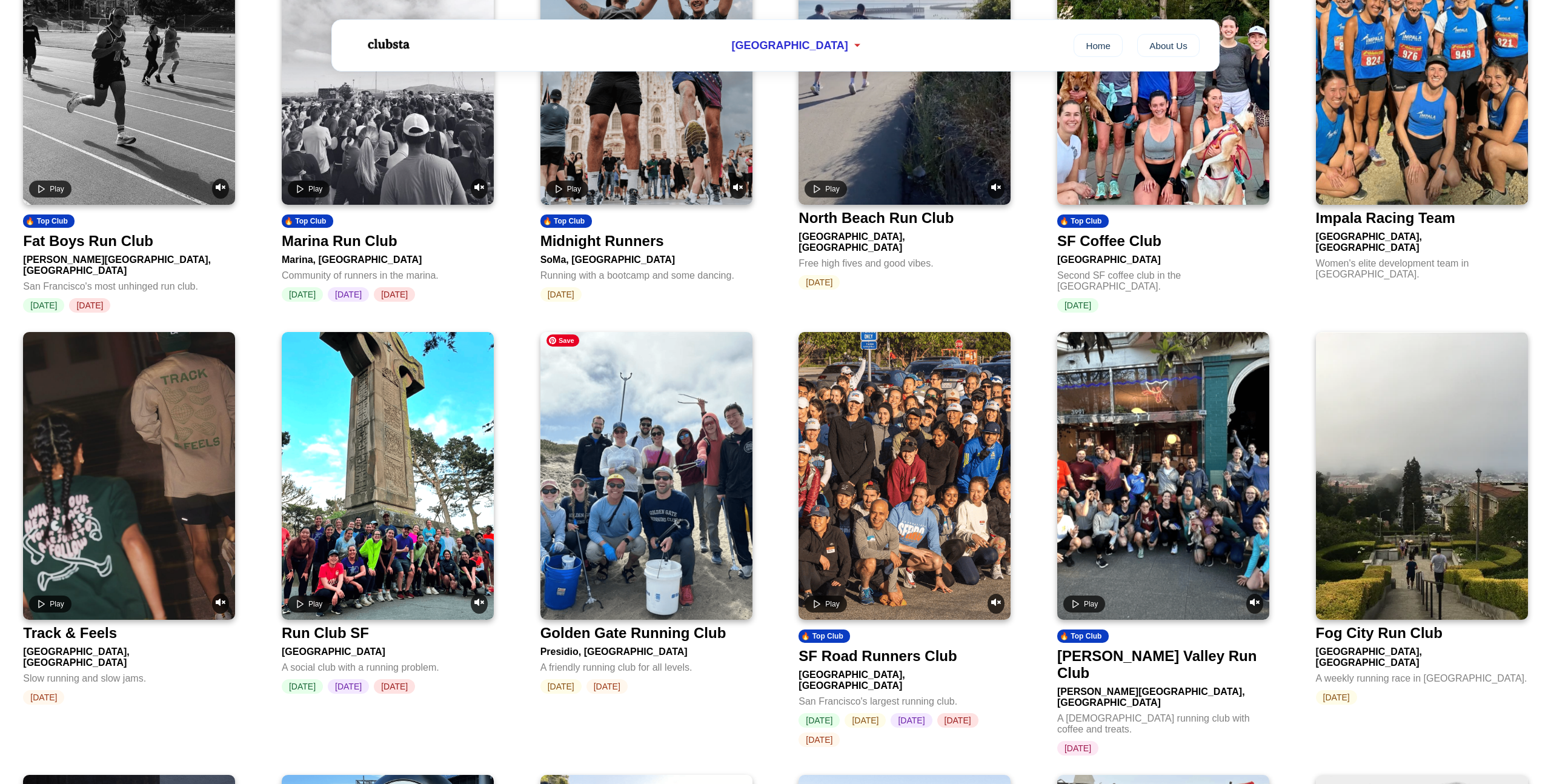
click at [700, 542] on img at bounding box center [646, 476] width 212 height 288
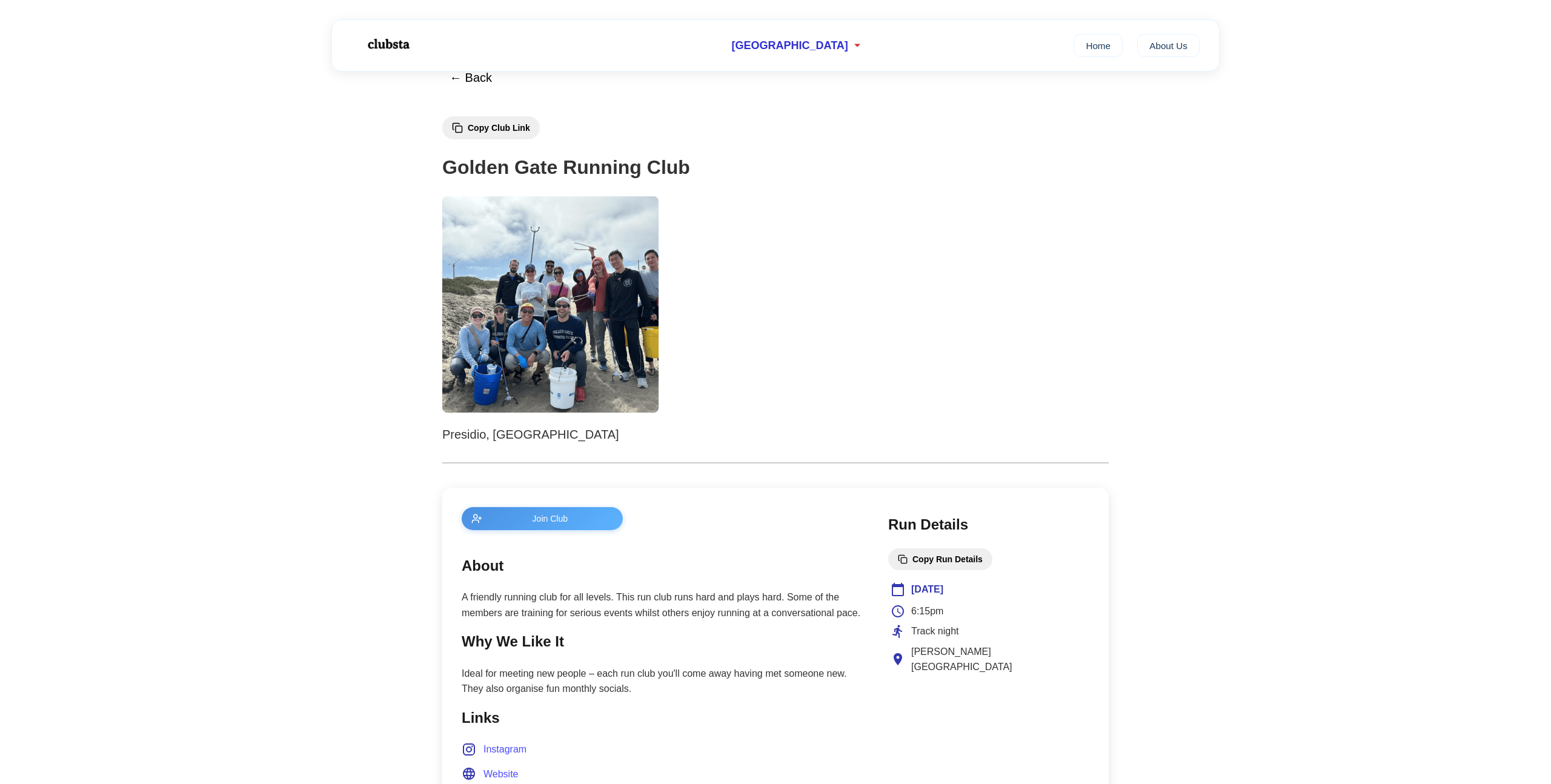
scroll to position [16, 0]
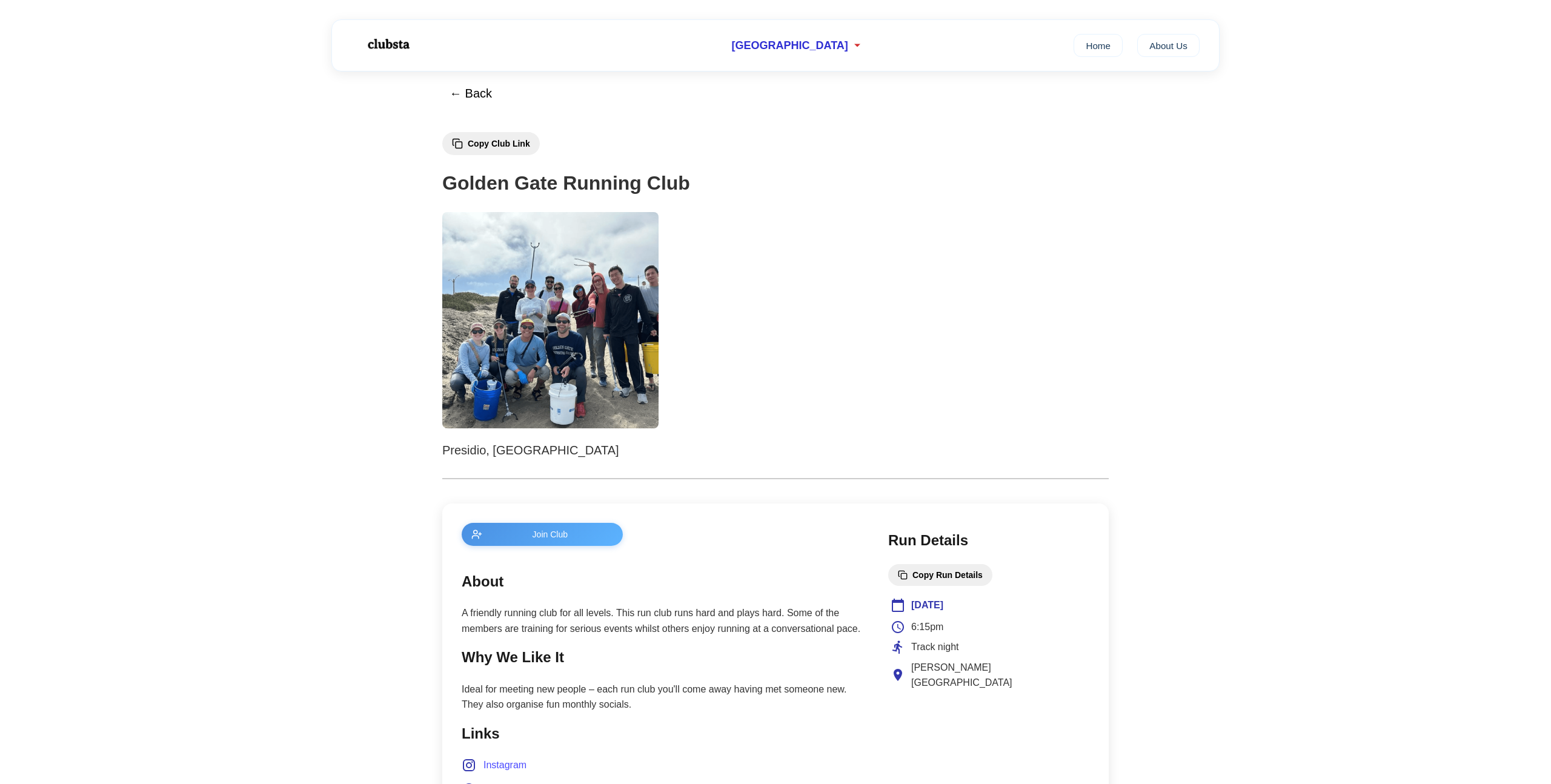
click at [590, 626] on p "A friendly running club for all levels. This run club runs hard and plays hard.…" at bounding box center [663, 620] width 402 height 31
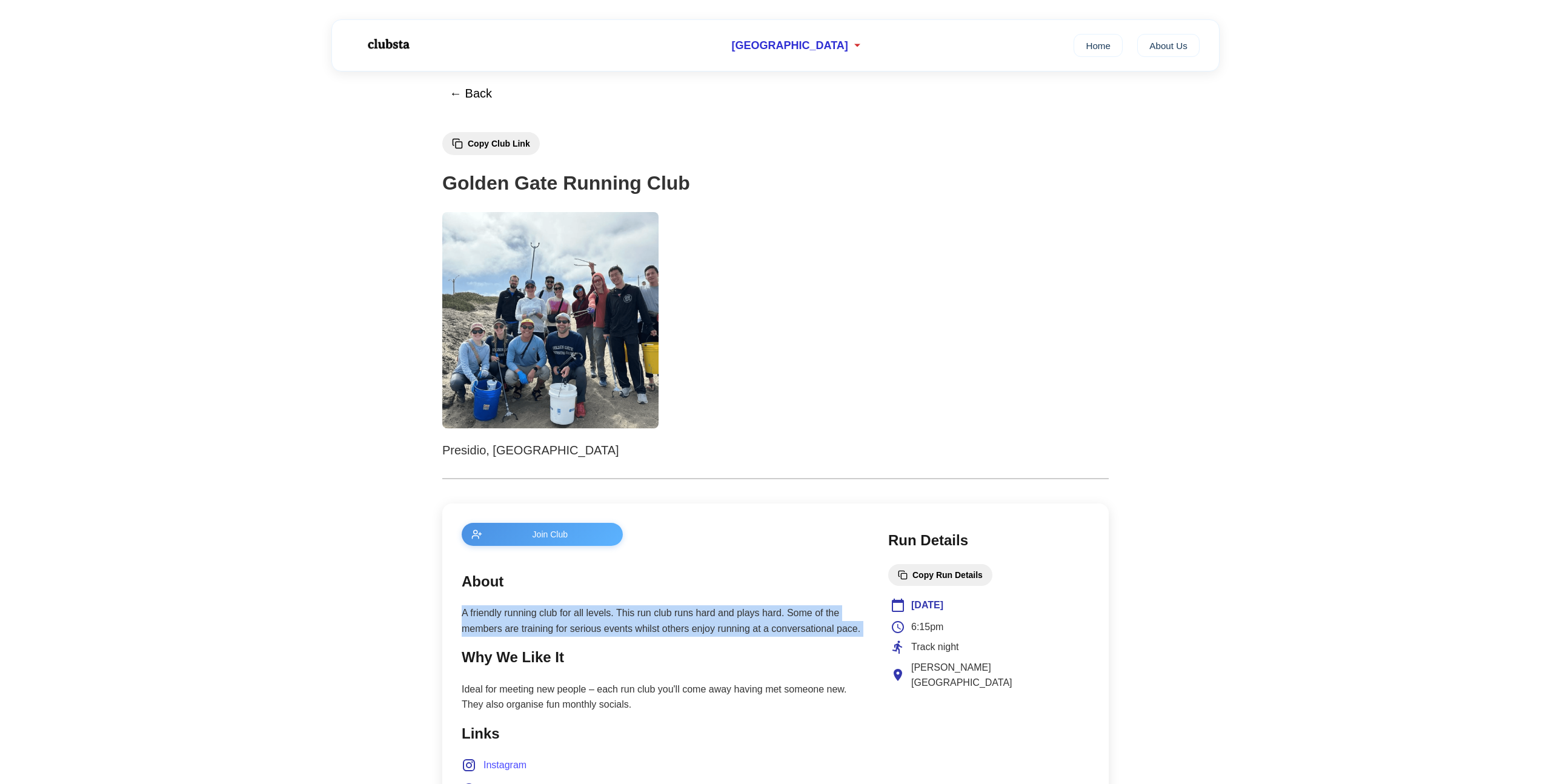
scroll to position [34, 0]
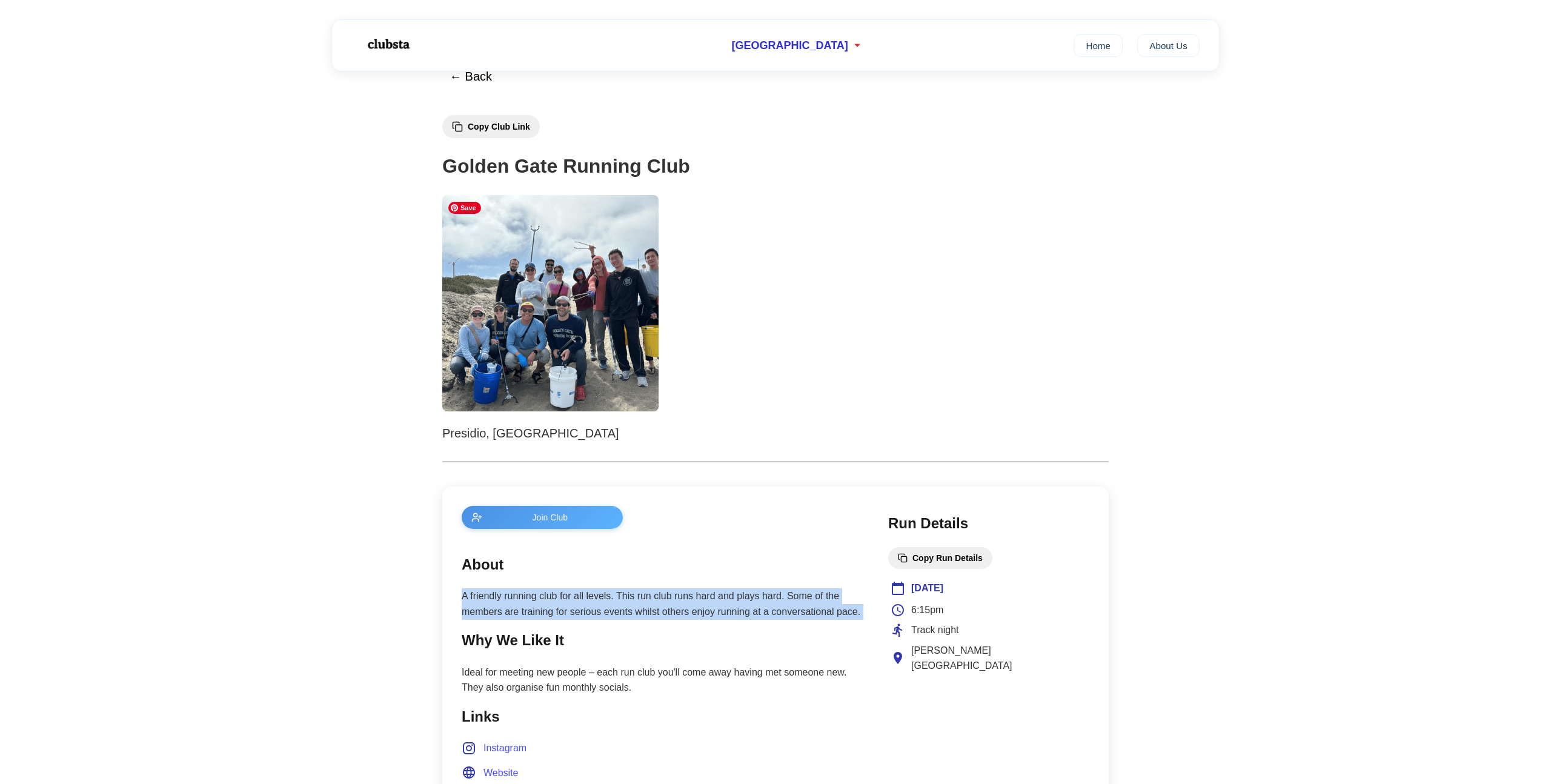
click at [577, 295] on img at bounding box center [550, 303] width 216 height 216
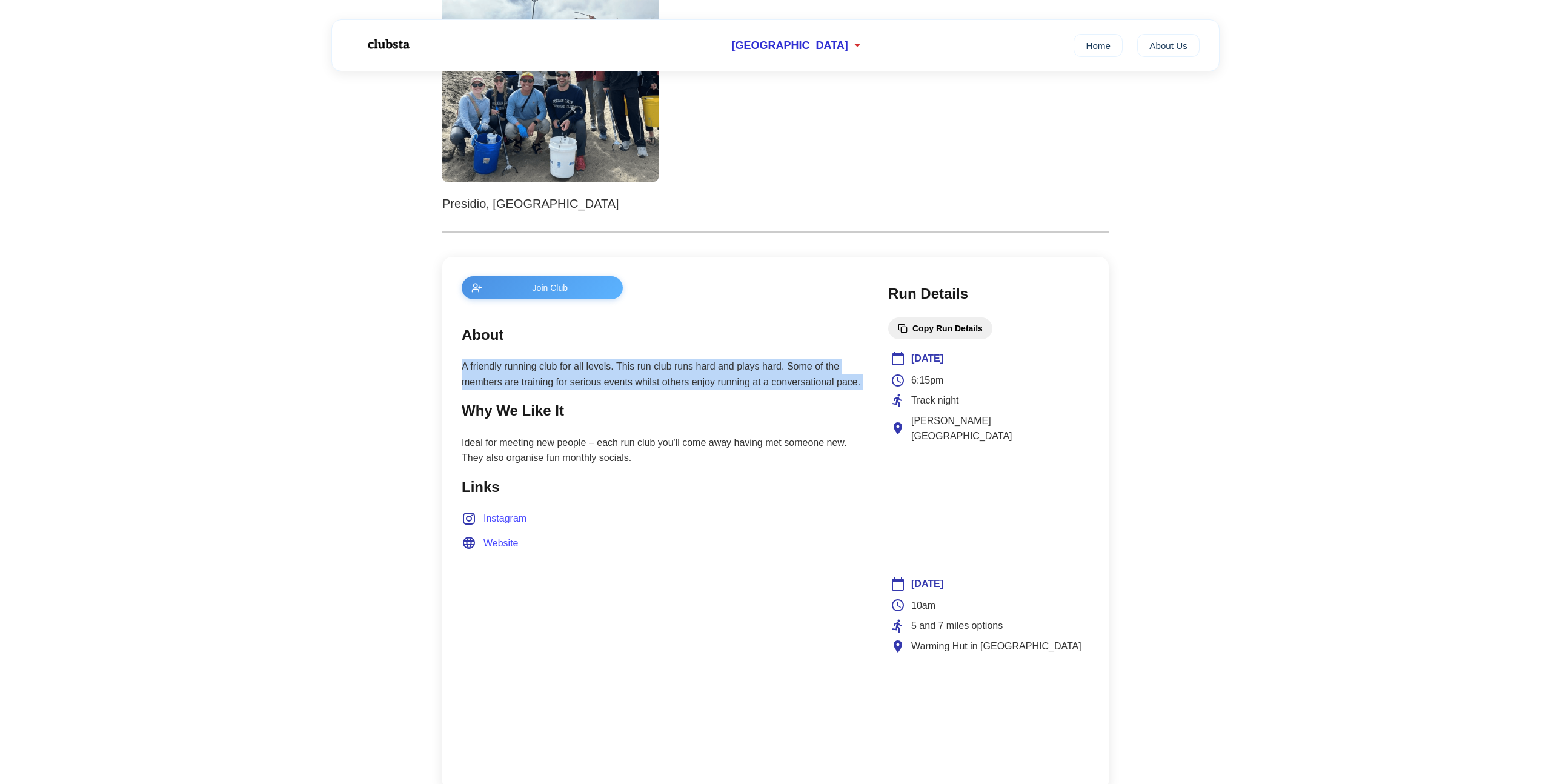
scroll to position [268, 0]
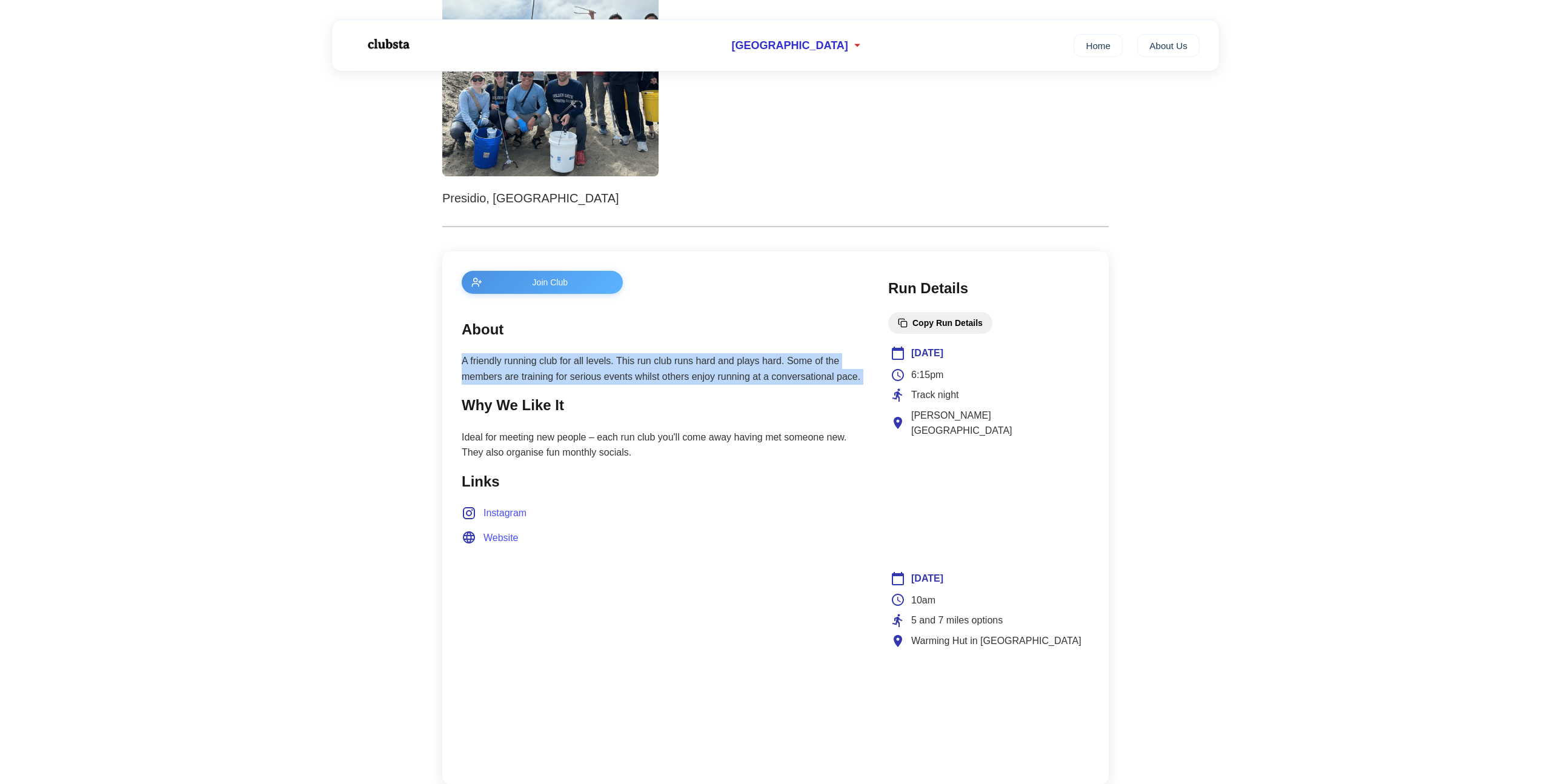
click at [487, 507] on span "Instagram" at bounding box center [505, 513] width 43 height 16
click at [543, 446] on p "Ideal for meeting new people – each run club you'll come away having met someon…" at bounding box center [663, 445] width 402 height 31
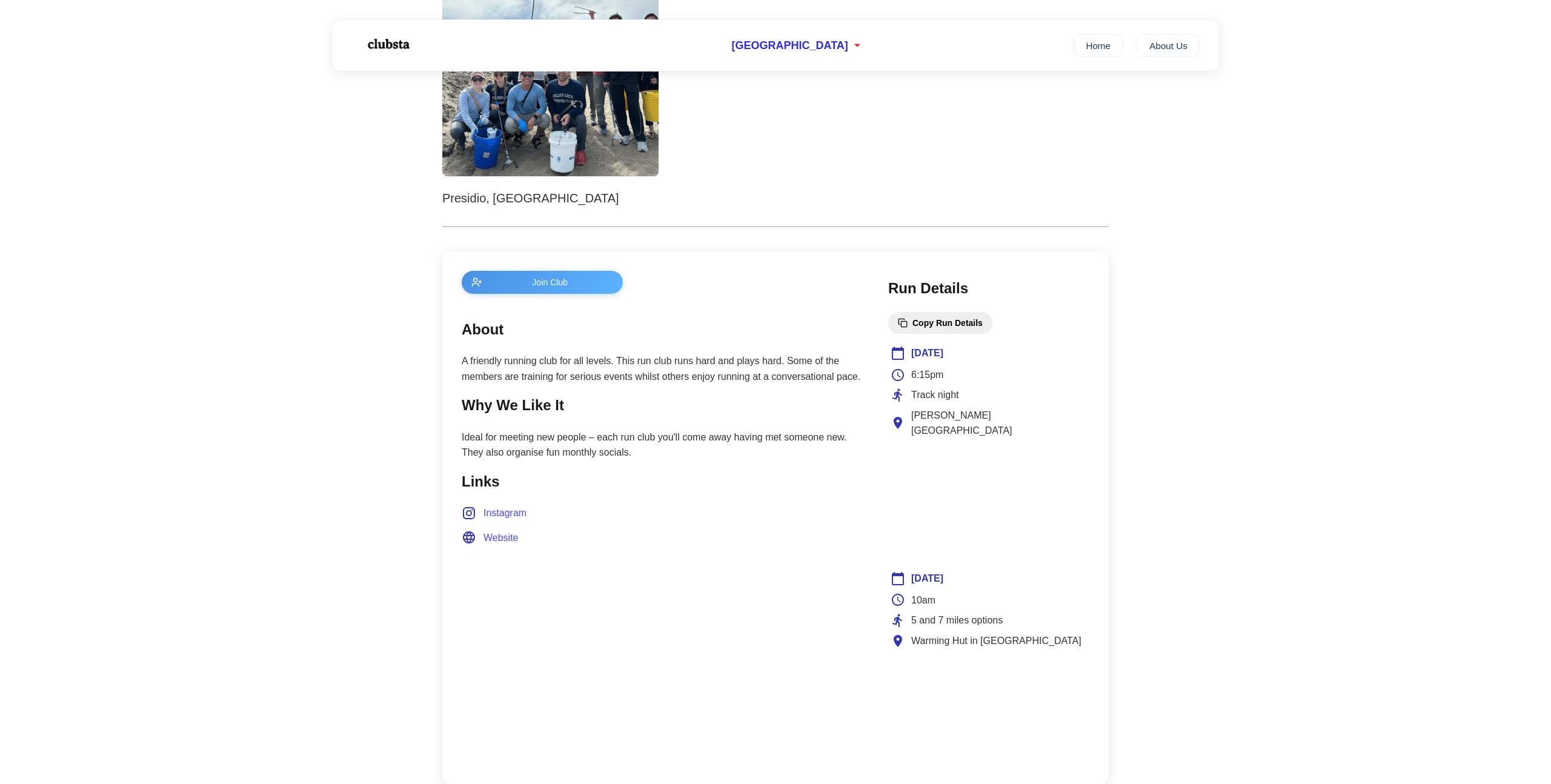
click at [543, 446] on p "Ideal for meeting new people – each run club you'll come away having met someon…" at bounding box center [663, 445] width 402 height 31
click at [974, 376] on div "6:15pm" at bounding box center [989, 375] width 196 height 16
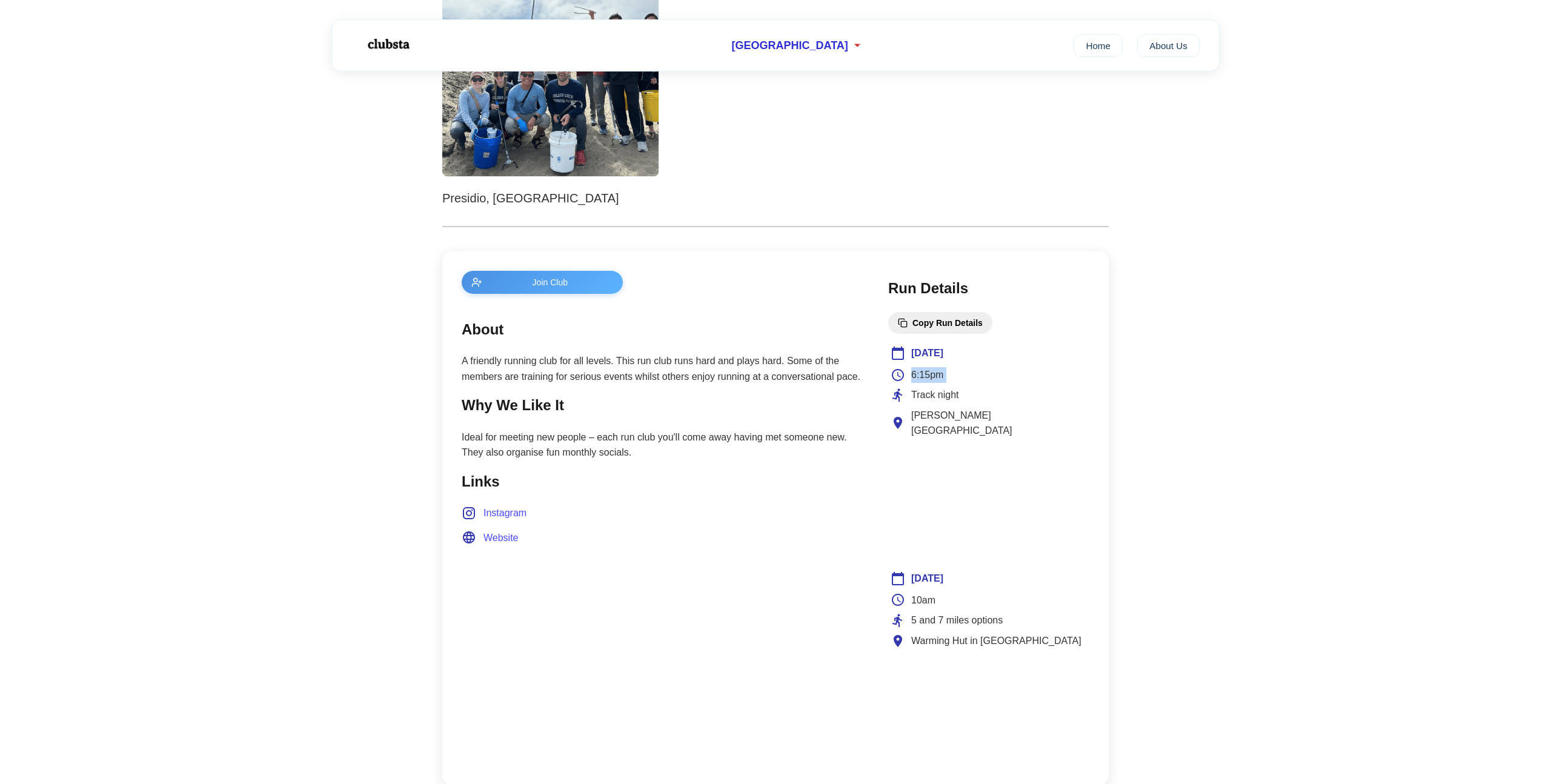
click at [925, 390] on span "Track night" at bounding box center [935, 395] width 48 height 16
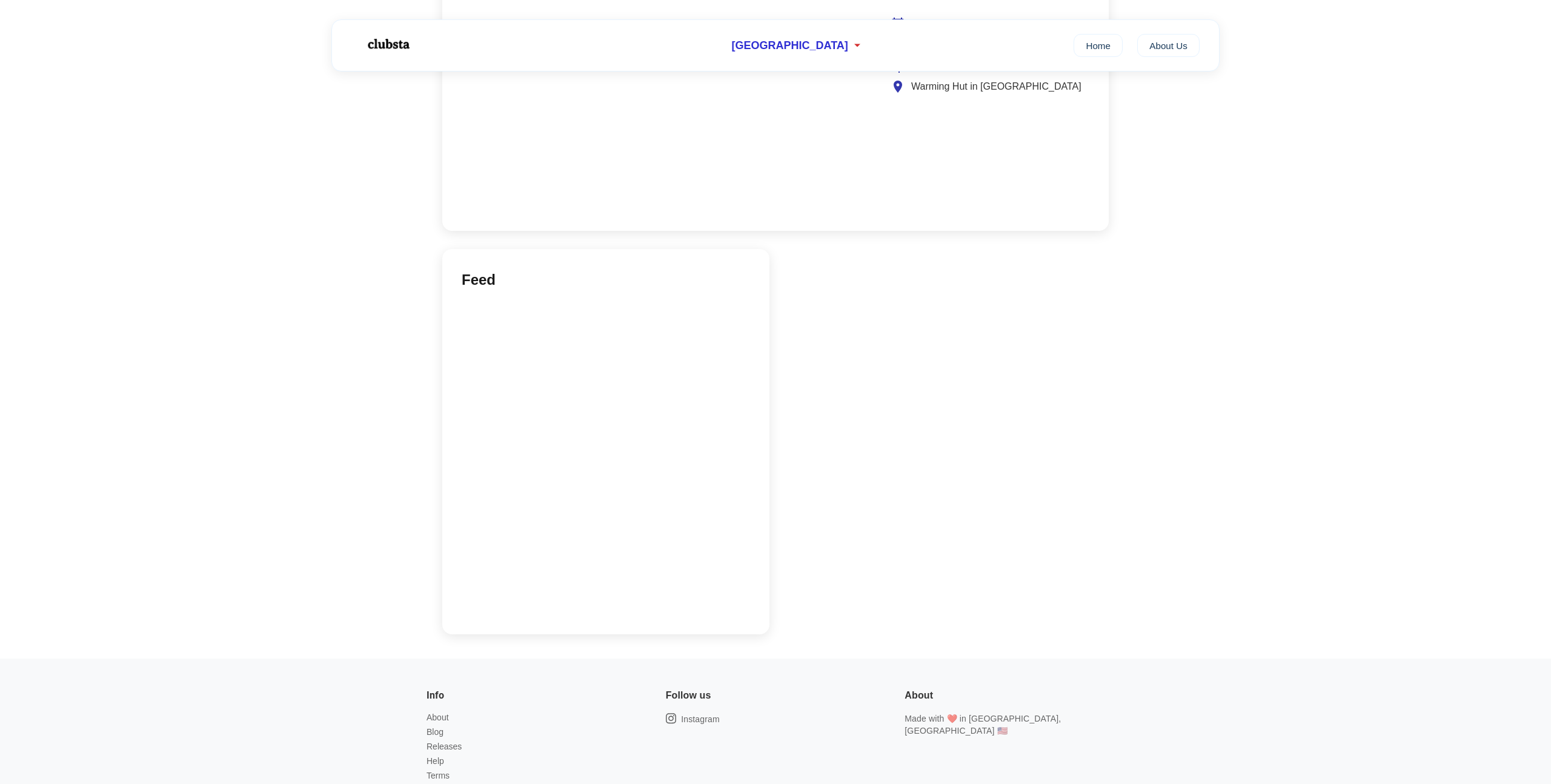
scroll to position [881, 0]
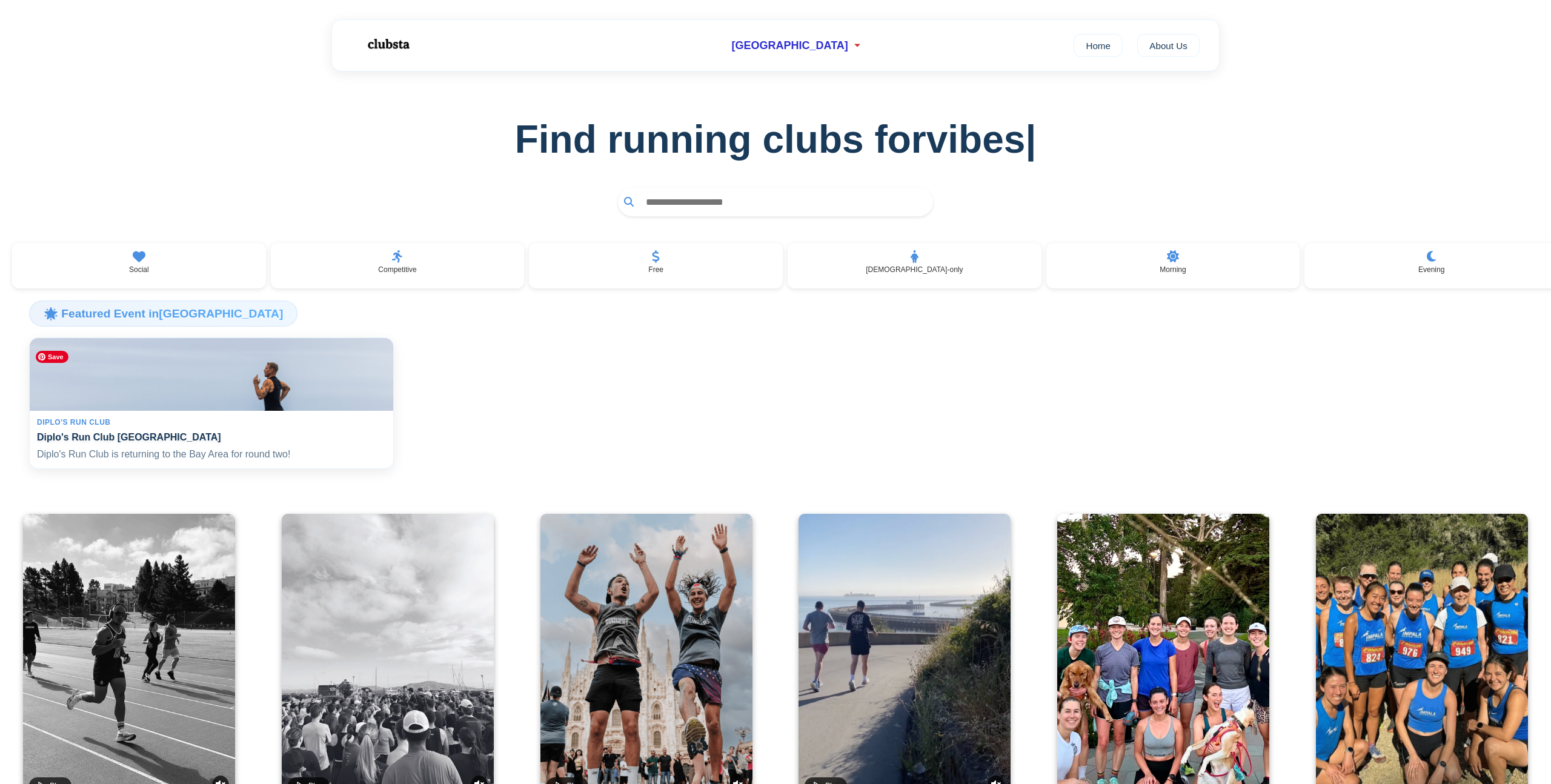
click at [253, 398] on img at bounding box center [211, 374] width 374 height 75
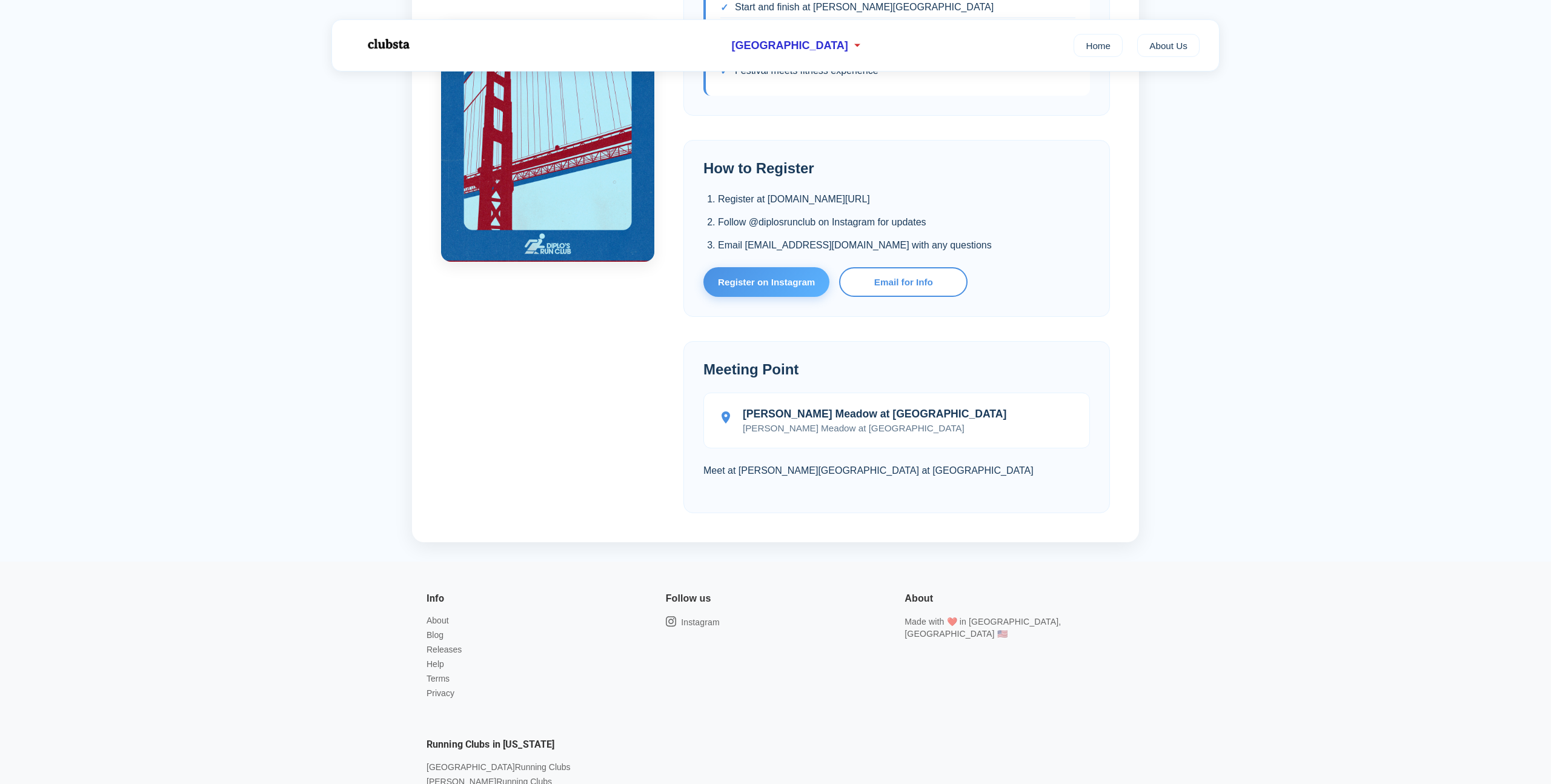
scroll to position [883, 0]
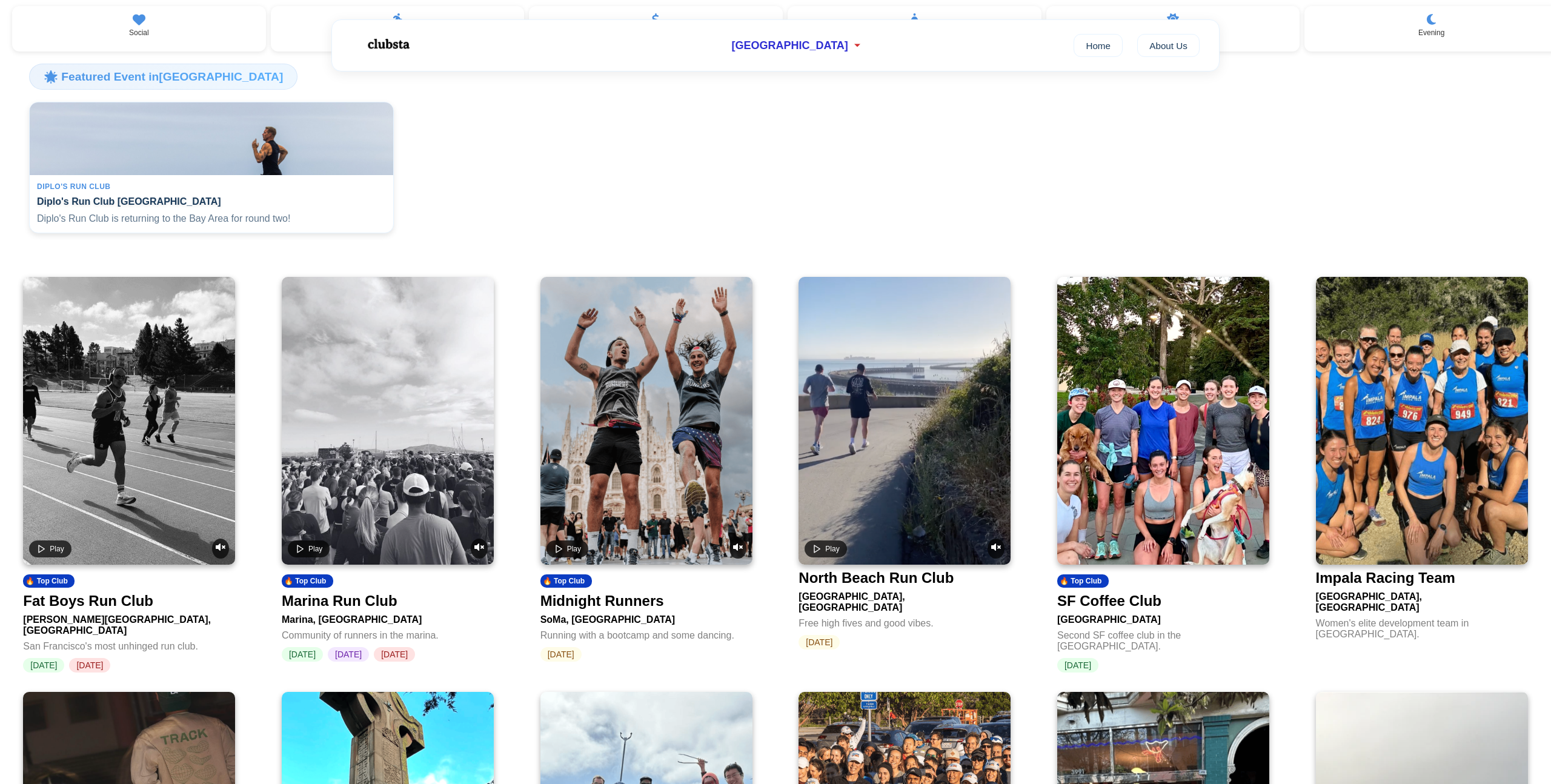
scroll to position [239, 0]
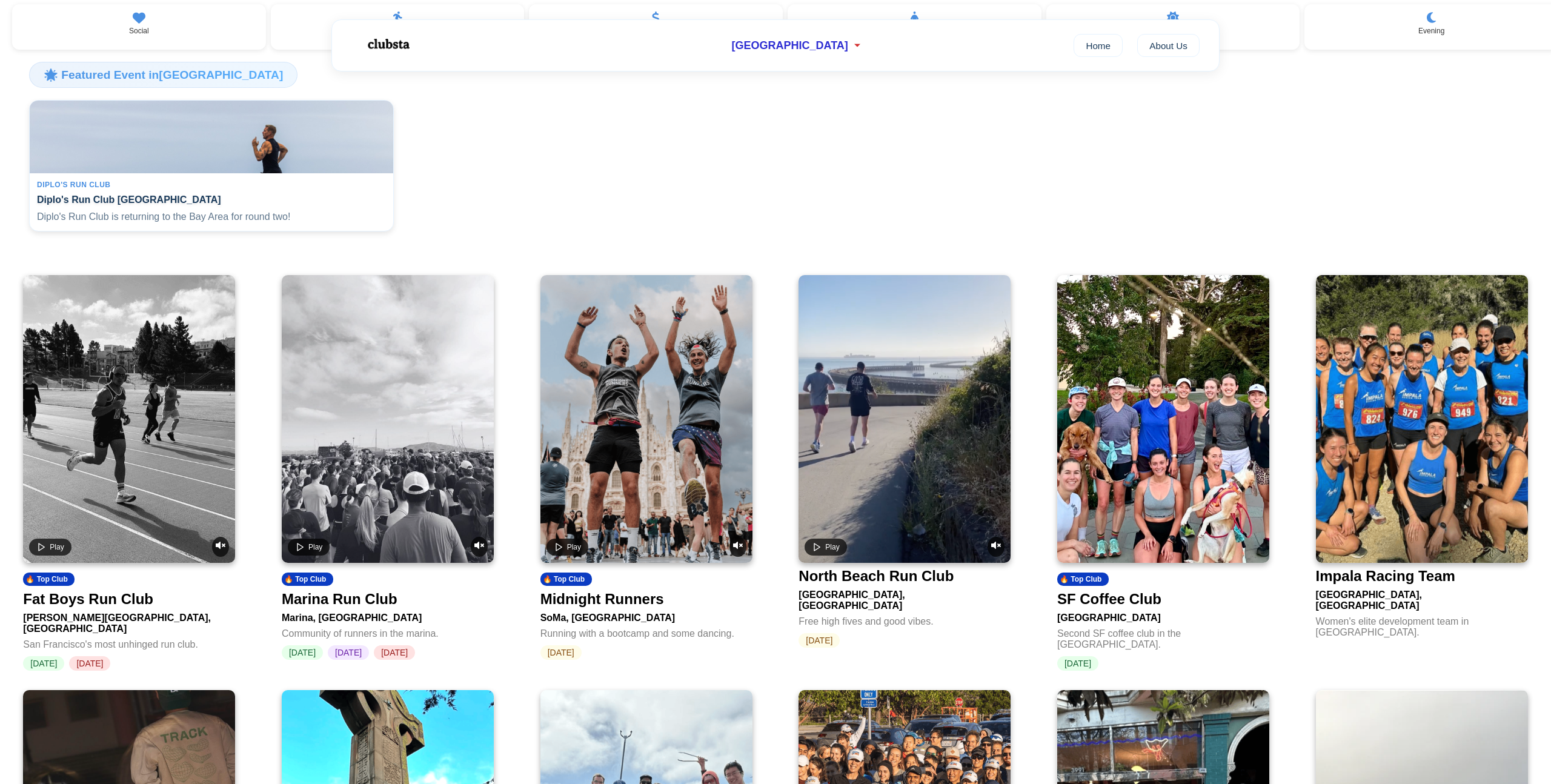
click at [183, 574] on link "Play 🔥 Top Club Fat Boys Run Club [PERSON_NAME][GEOGRAPHIC_DATA], [GEOGRAPHIC_D…" at bounding box center [129, 473] width 212 height 395
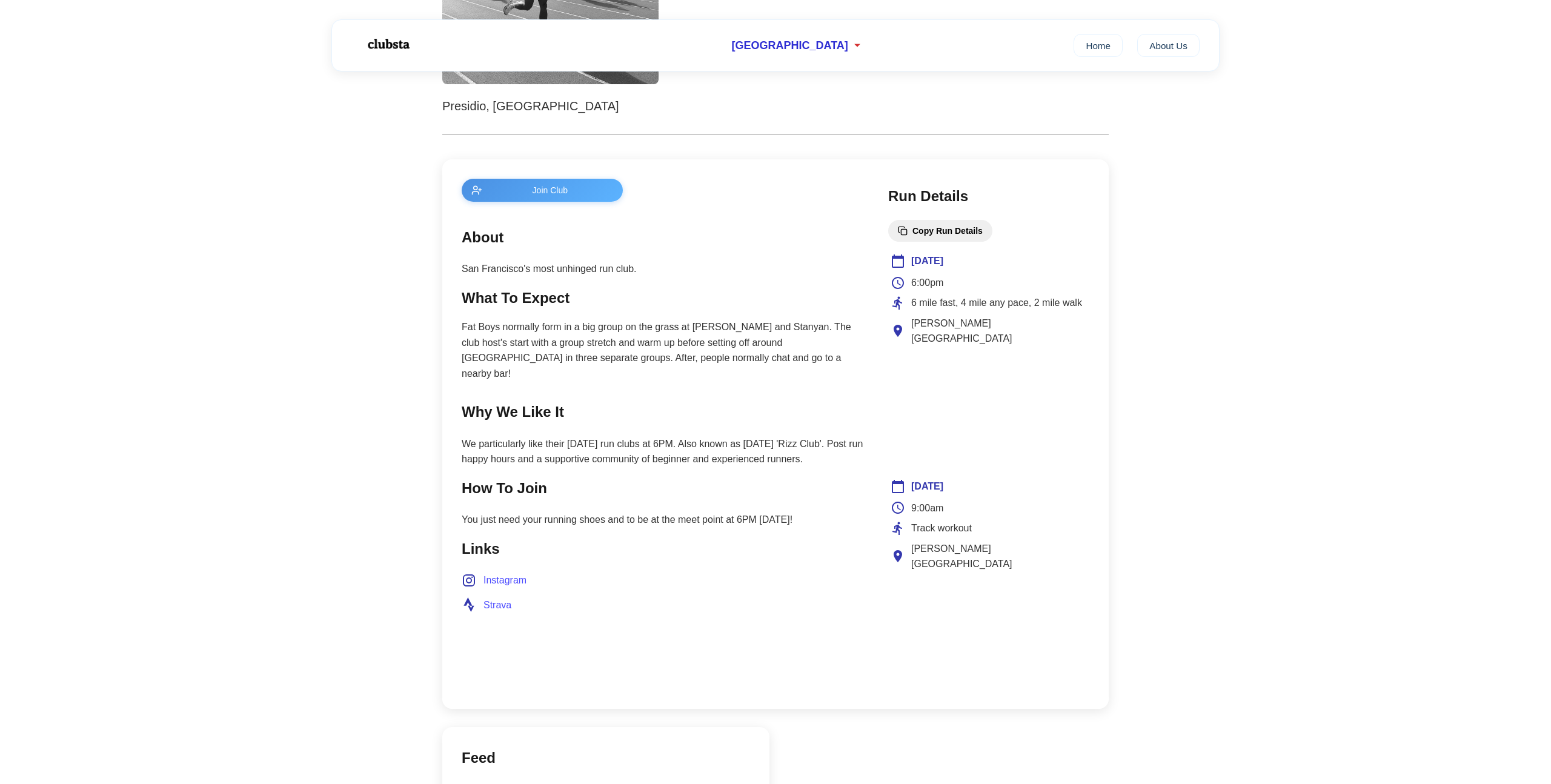
scroll to position [358, 0]
click at [557, 349] on p "Fat Boys normally form in a big group on the grass at [PERSON_NAME] and Stanyan…" at bounding box center [663, 353] width 402 height 62
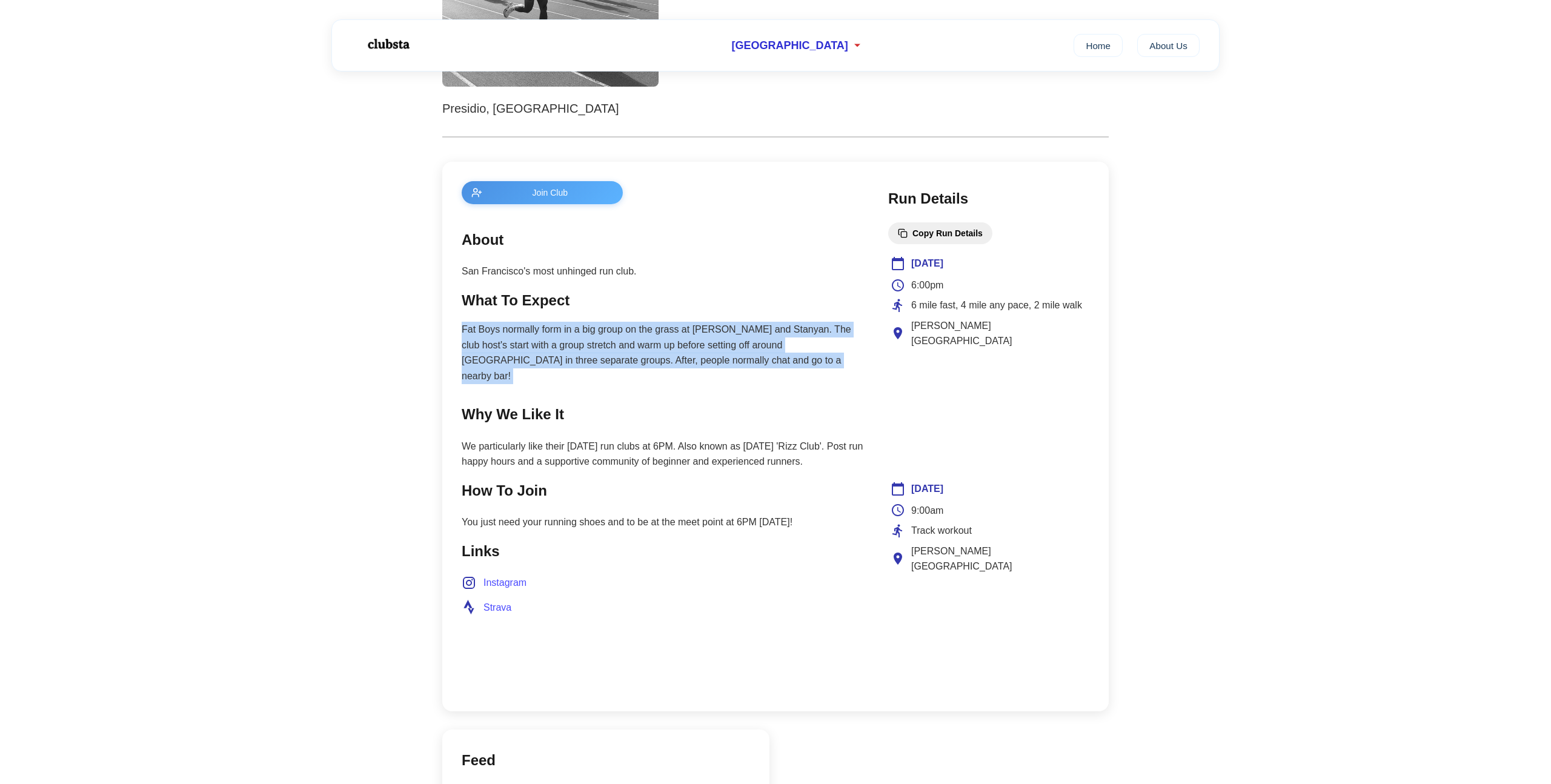
click at [563, 450] on p "We particularly like their [DATE] run clubs at 6PM. Also known as [DATE] 'Rizz …" at bounding box center [663, 454] width 402 height 31
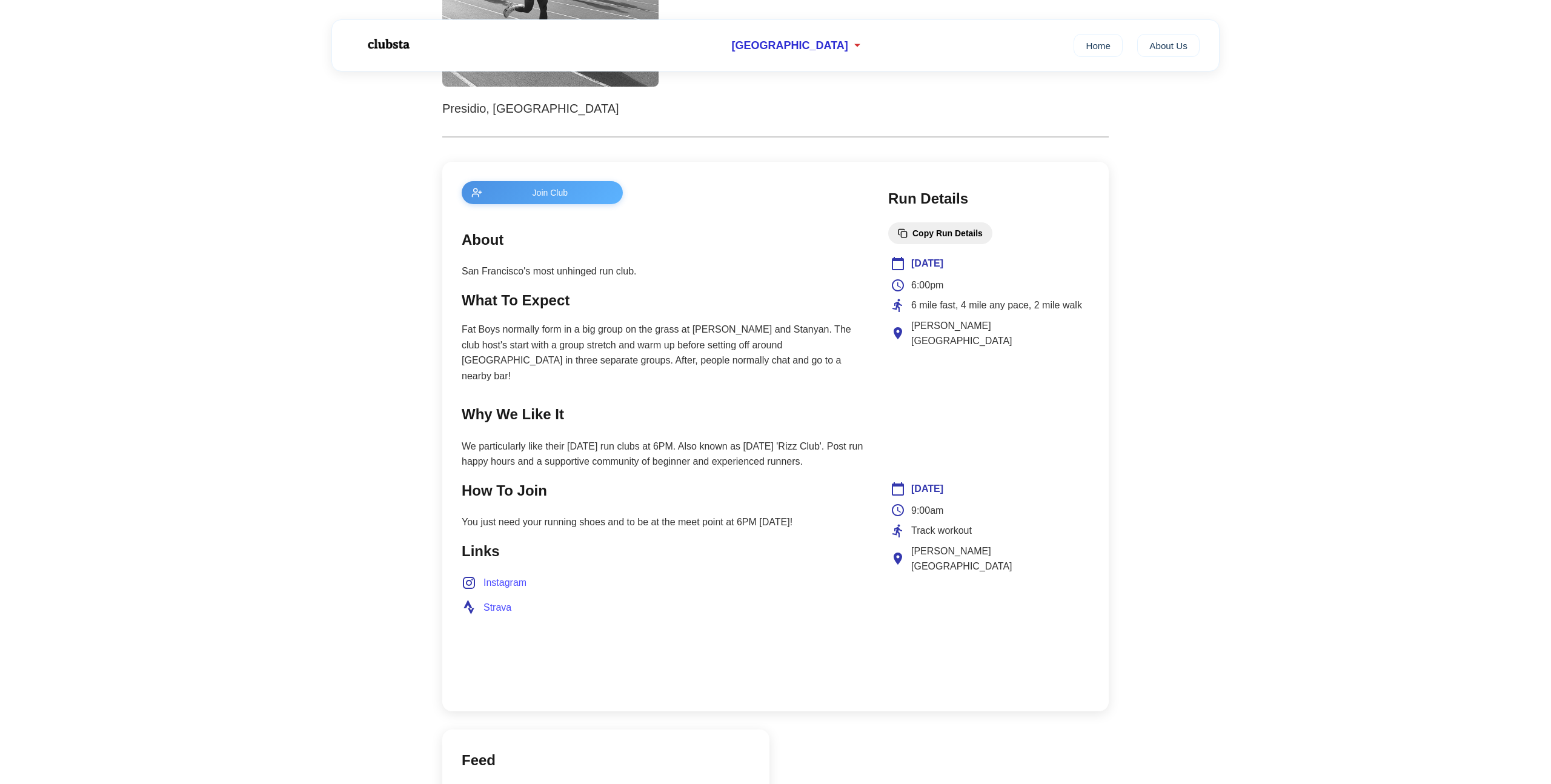
click at [563, 450] on p "We particularly like their [DATE] run clubs at 6PM. Also known as [DATE] 'Rizz …" at bounding box center [663, 454] width 402 height 31
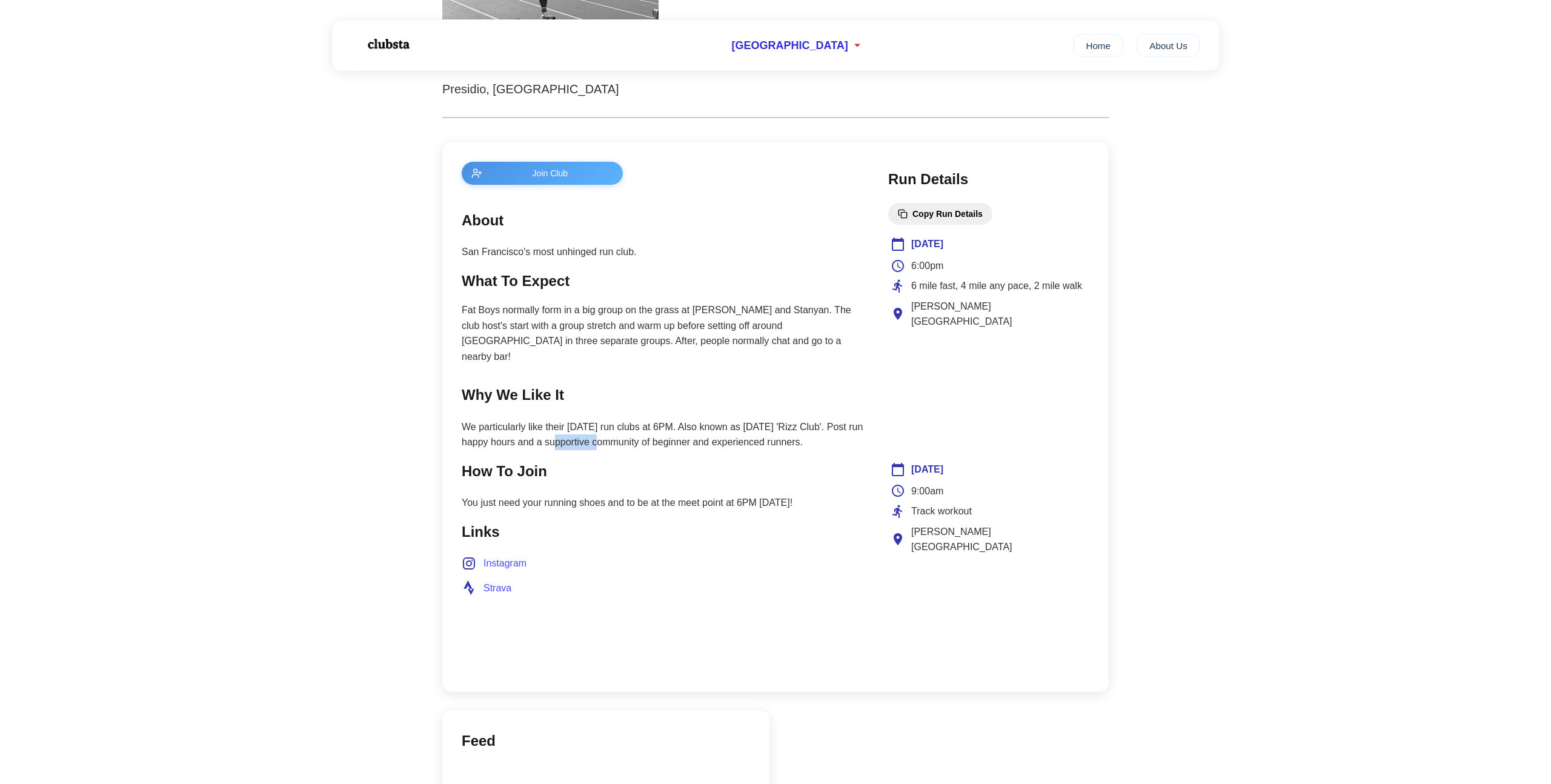
scroll to position [380, 0]
click at [563, 457] on h2 "How To Join" at bounding box center [663, 469] width 402 height 23
click at [543, 492] on p "You just need your running shoes and to be at the meet point at 6PM [DATE]!" at bounding box center [663, 500] width 402 height 16
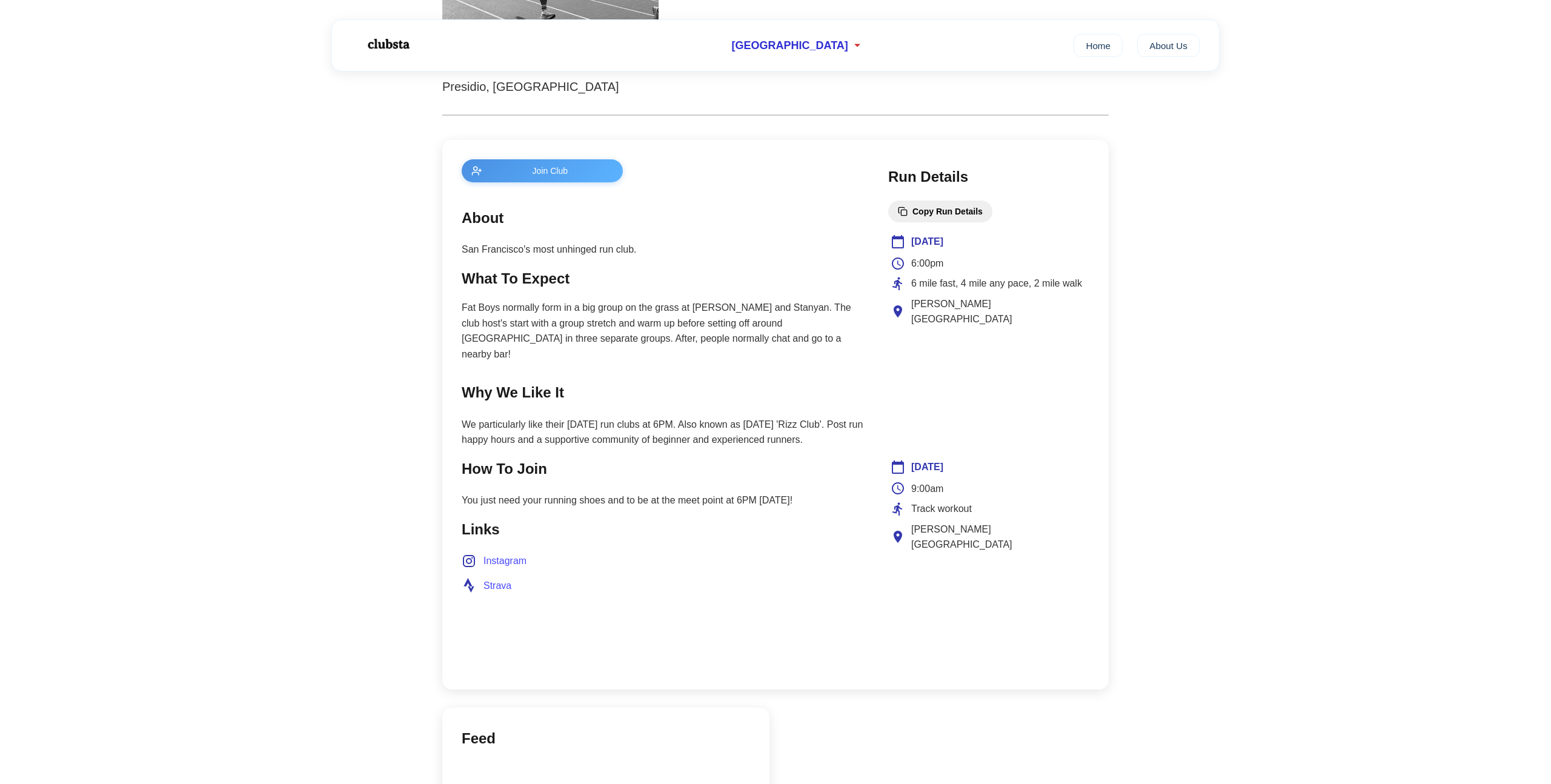
click at [543, 492] on p "You just need your running shoes and to be at the meet point at 6PM [DATE]!" at bounding box center [663, 500] width 402 height 16
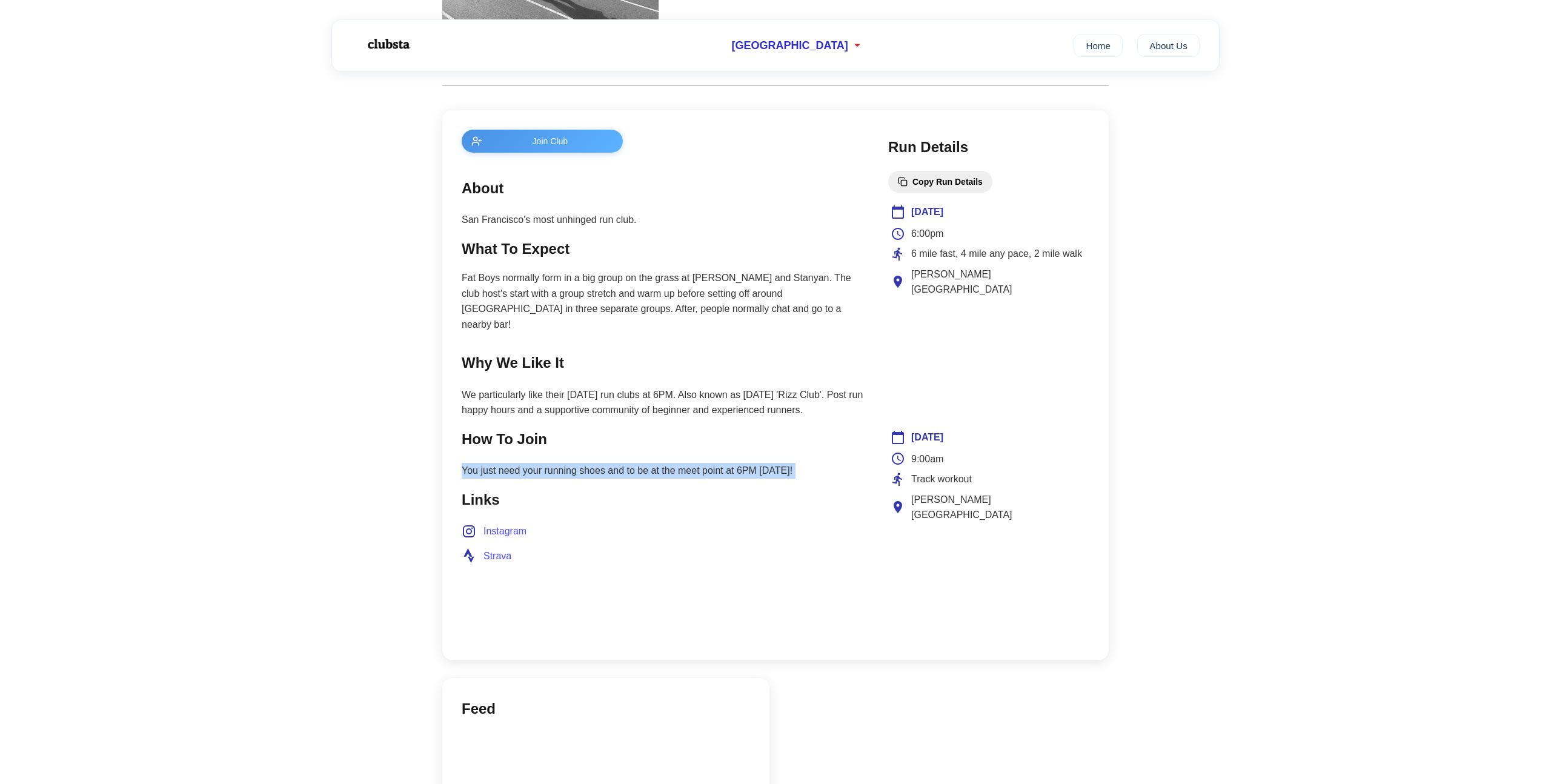
scroll to position [409, 0]
click at [498, 549] on span "Strava" at bounding box center [497, 556] width 28 height 16
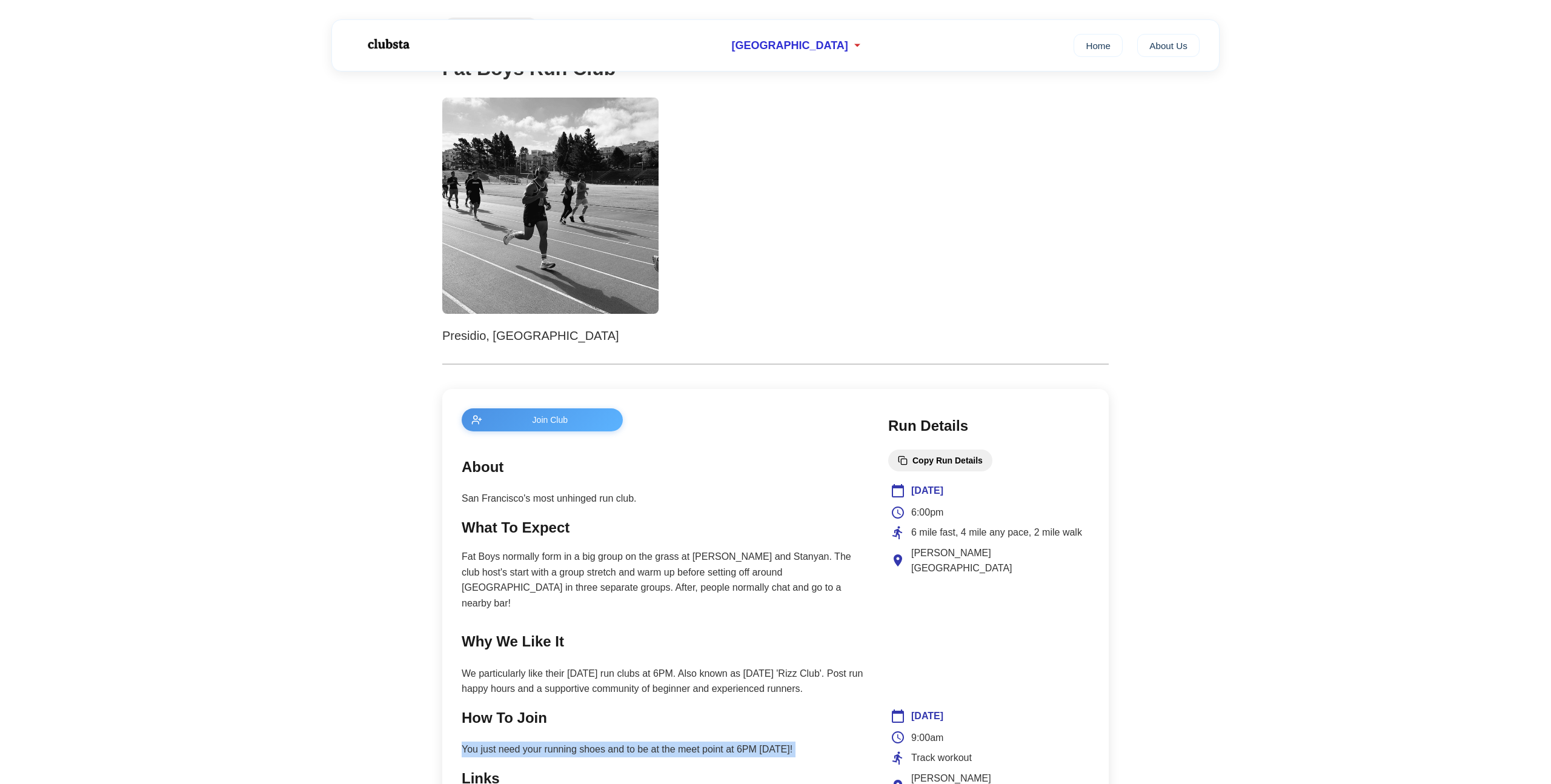
scroll to position [0, 0]
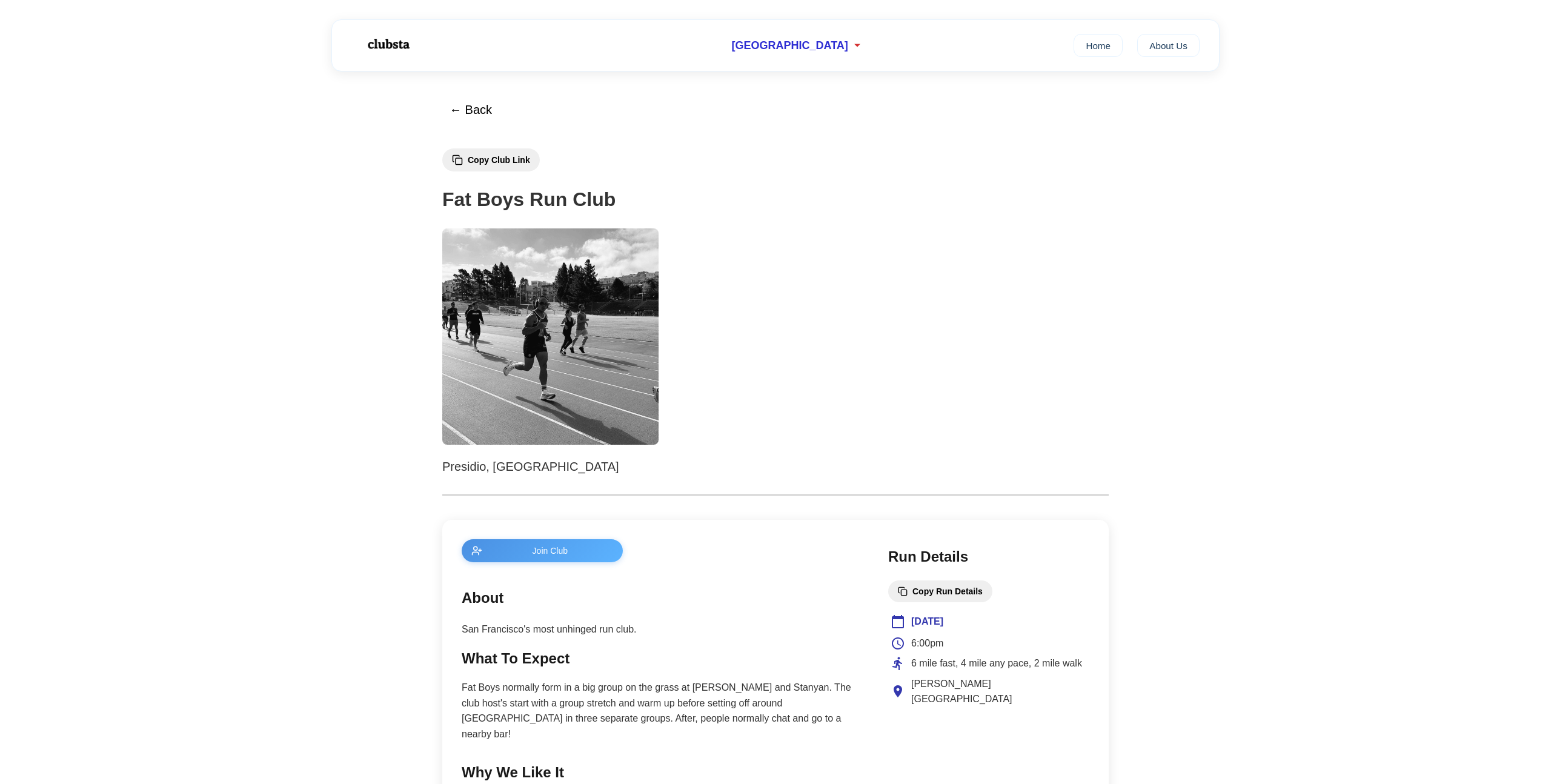
click at [548, 198] on h1 "Fat Boys Run Club" at bounding box center [775, 199] width 667 height 31
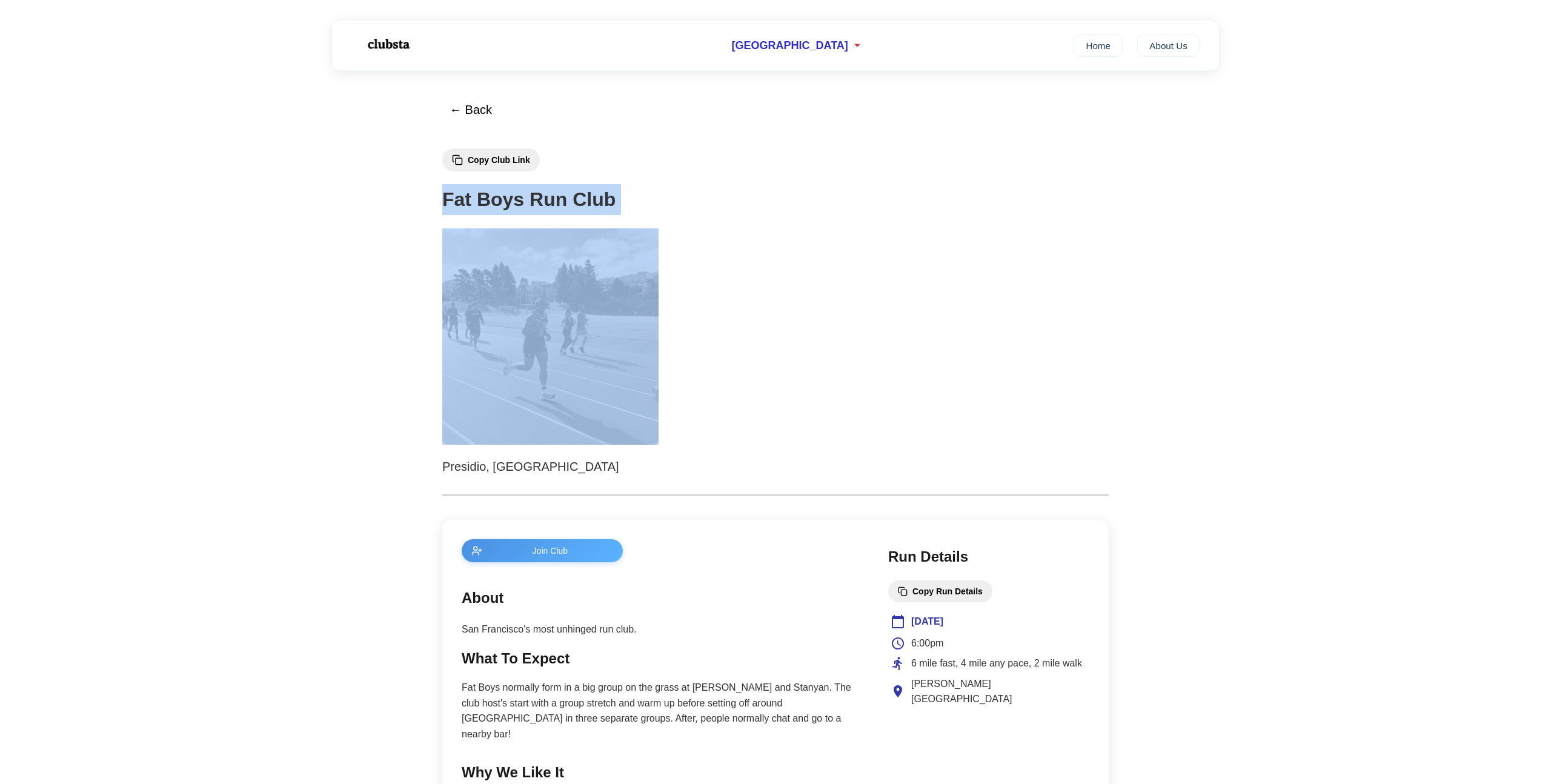
click at [548, 198] on h1 "Fat Boys Run Club" at bounding box center [775, 199] width 667 height 31
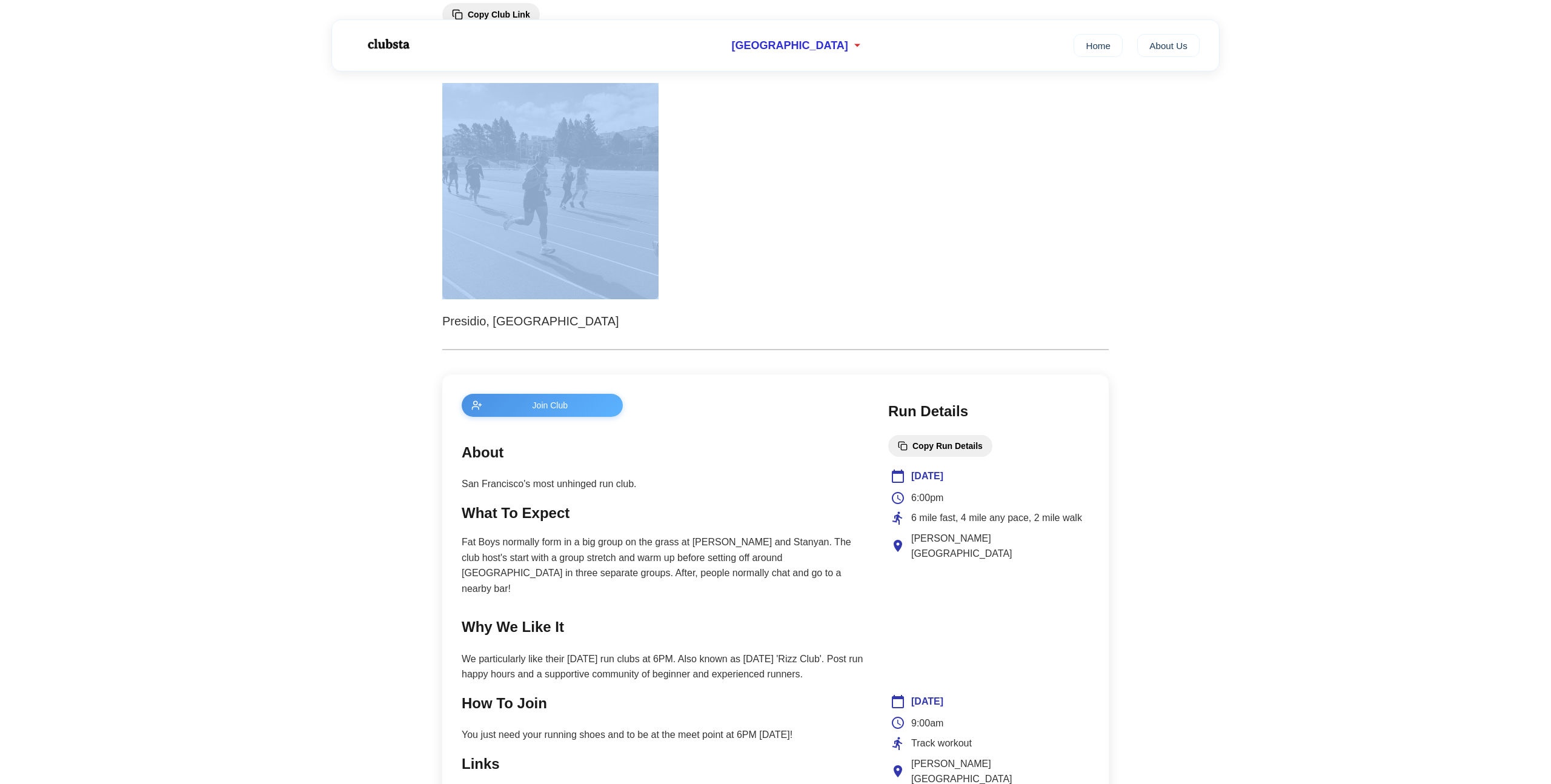
scroll to position [122, 0]
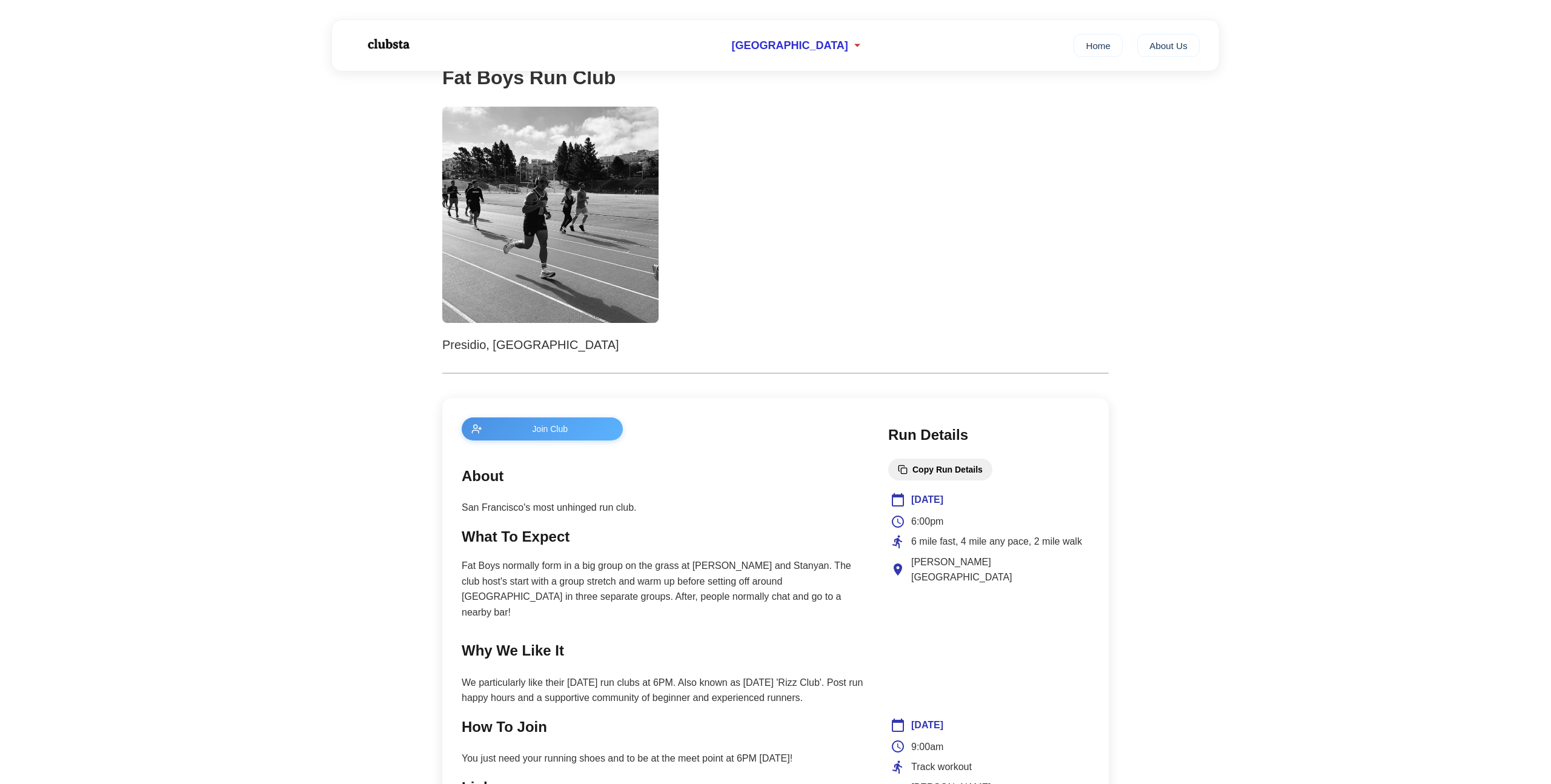
click at [1116, 240] on div "← Back Copy Club Link Fat Boys Run Club Presidio, San Francisco Join Club About…" at bounding box center [775, 662] width 691 height 1425
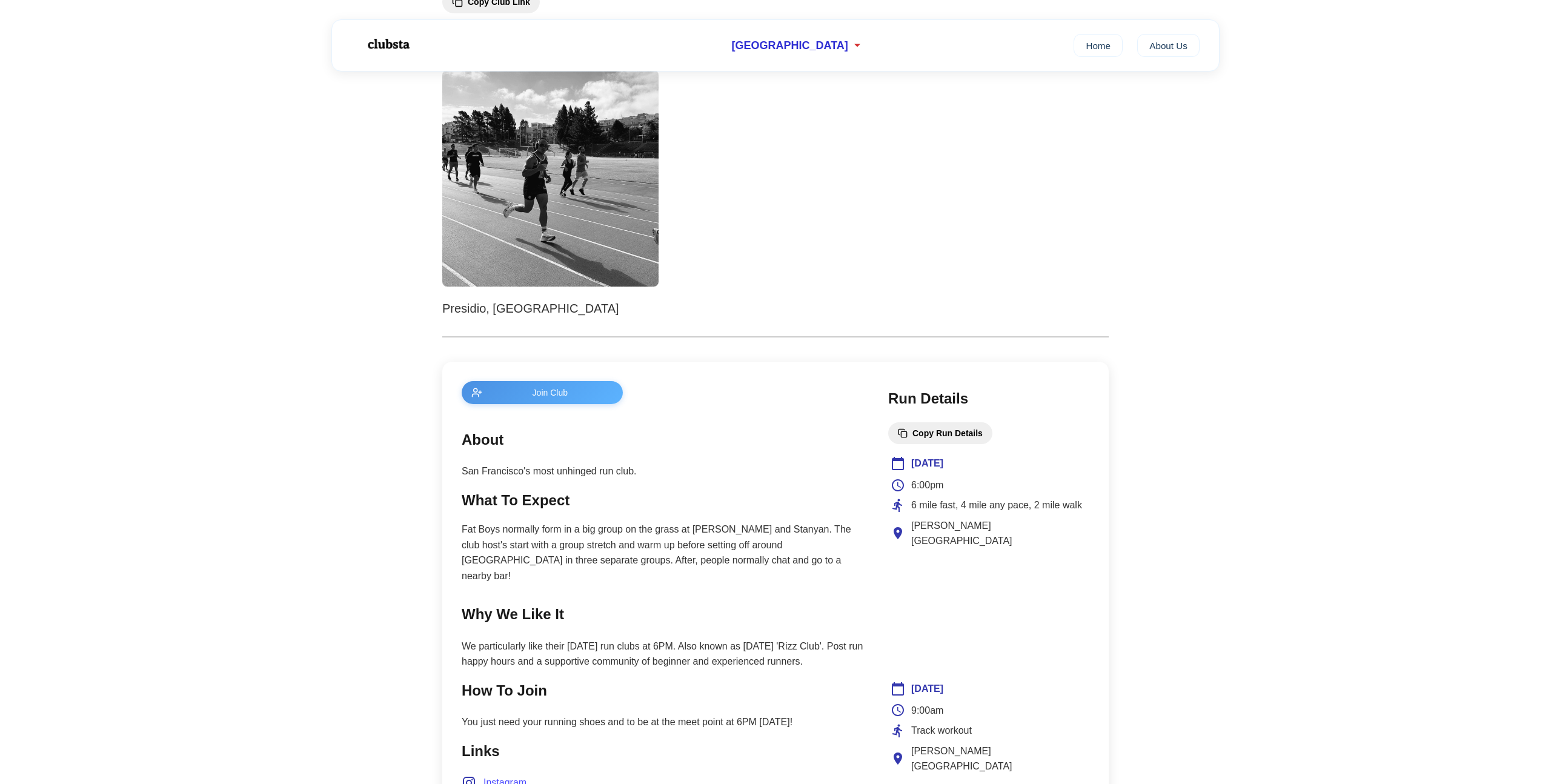
scroll to position [0, 0]
